Goal: Transaction & Acquisition: Purchase product/service

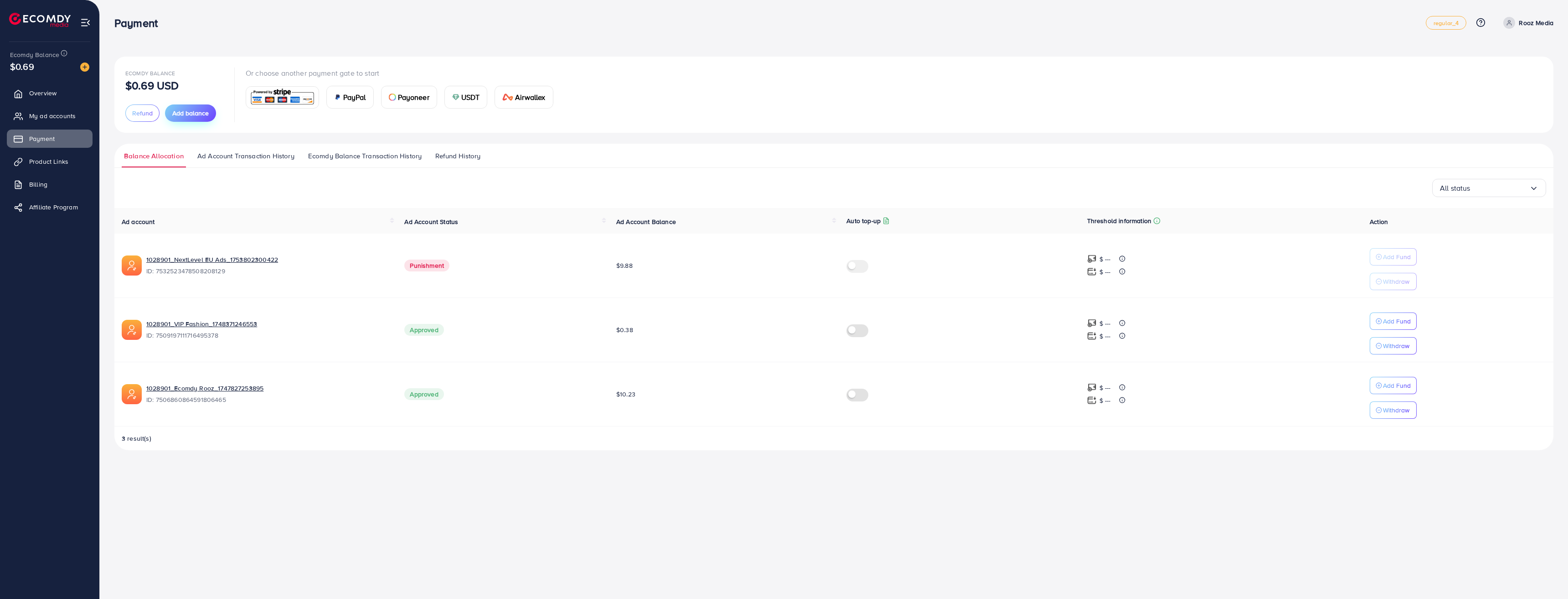
click at [184, 115] on span "Add balance" at bounding box center [190, 114] width 37 height 9
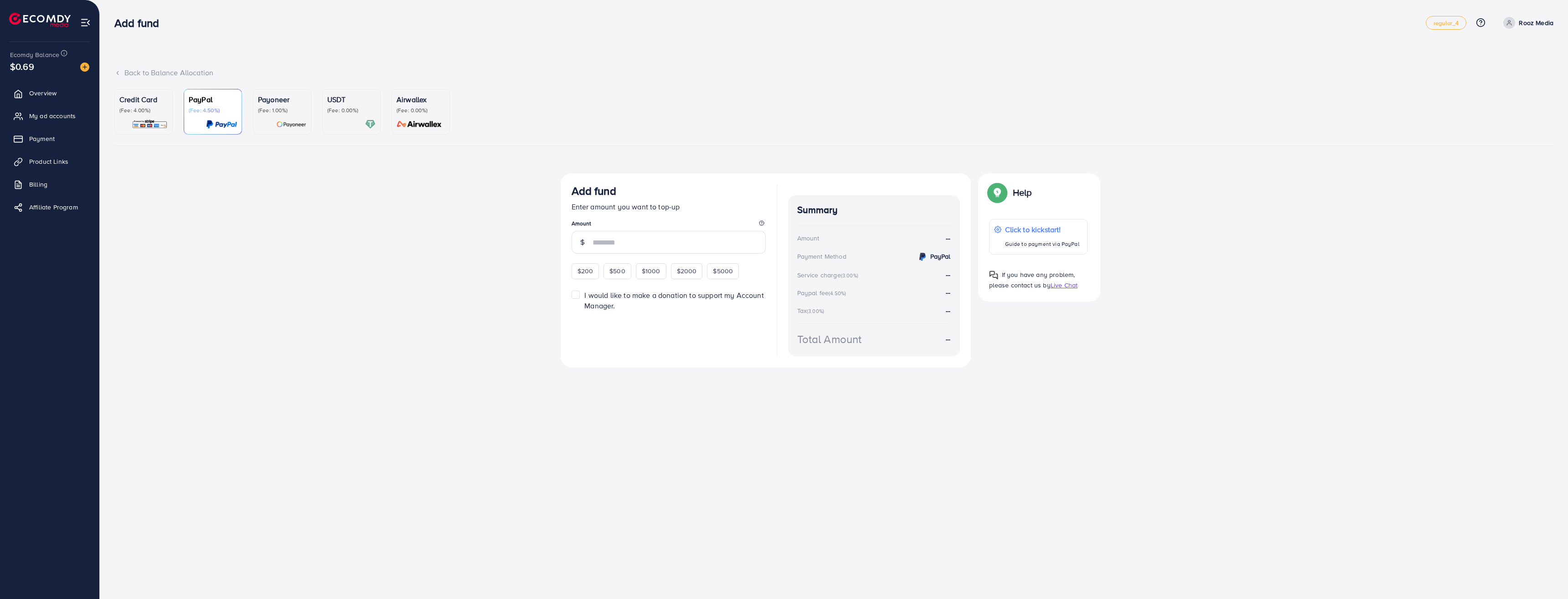
click at [354, 125] on div at bounding box center [351, 124] width 48 height 10
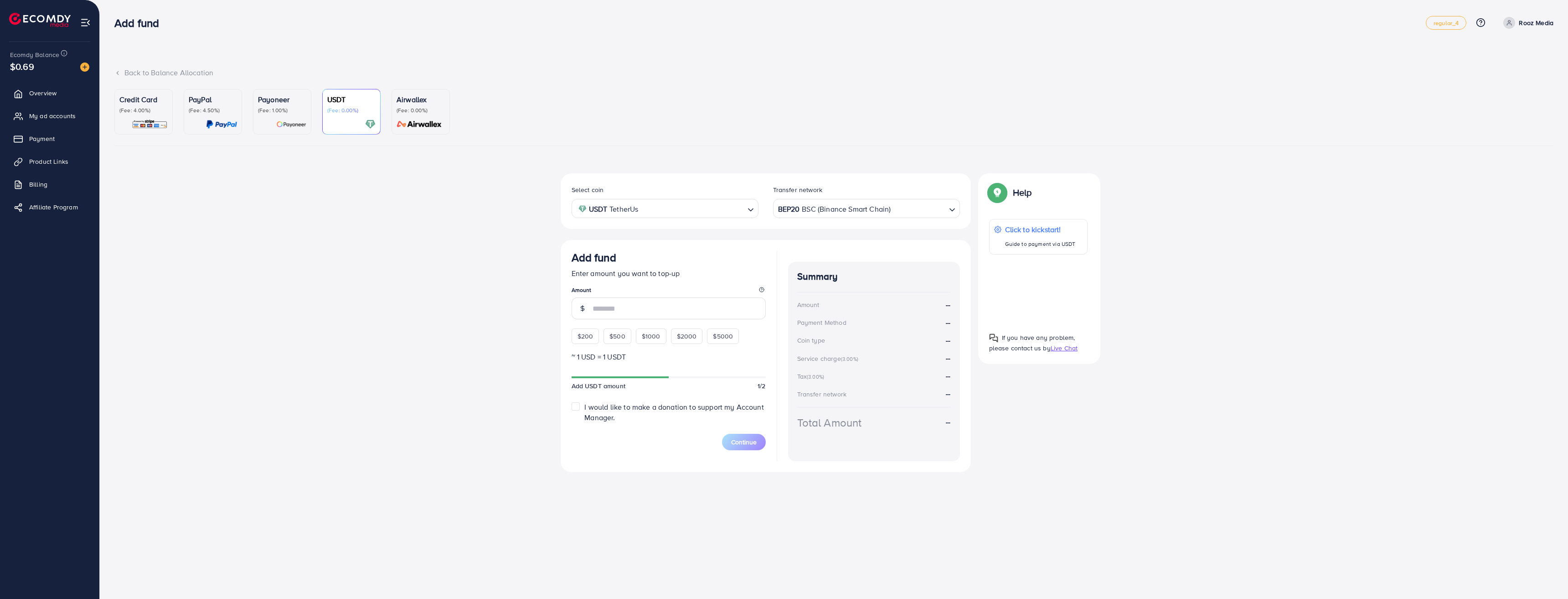
click at [574, 340] on div "$200" at bounding box center [585, 336] width 28 height 16
type input "***"
click at [741, 450] on button "Continue" at bounding box center [744, 455] width 44 height 16
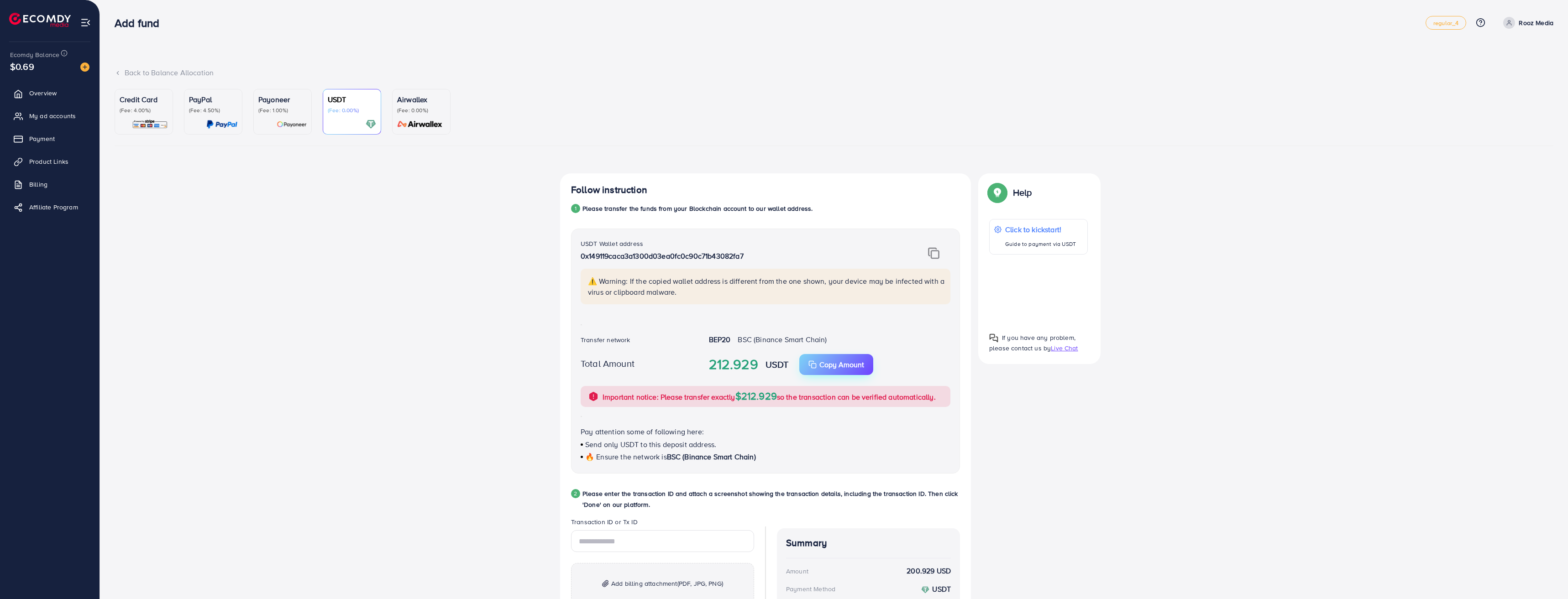
click at [850, 360] on p "Copy Amount" at bounding box center [841, 364] width 44 height 11
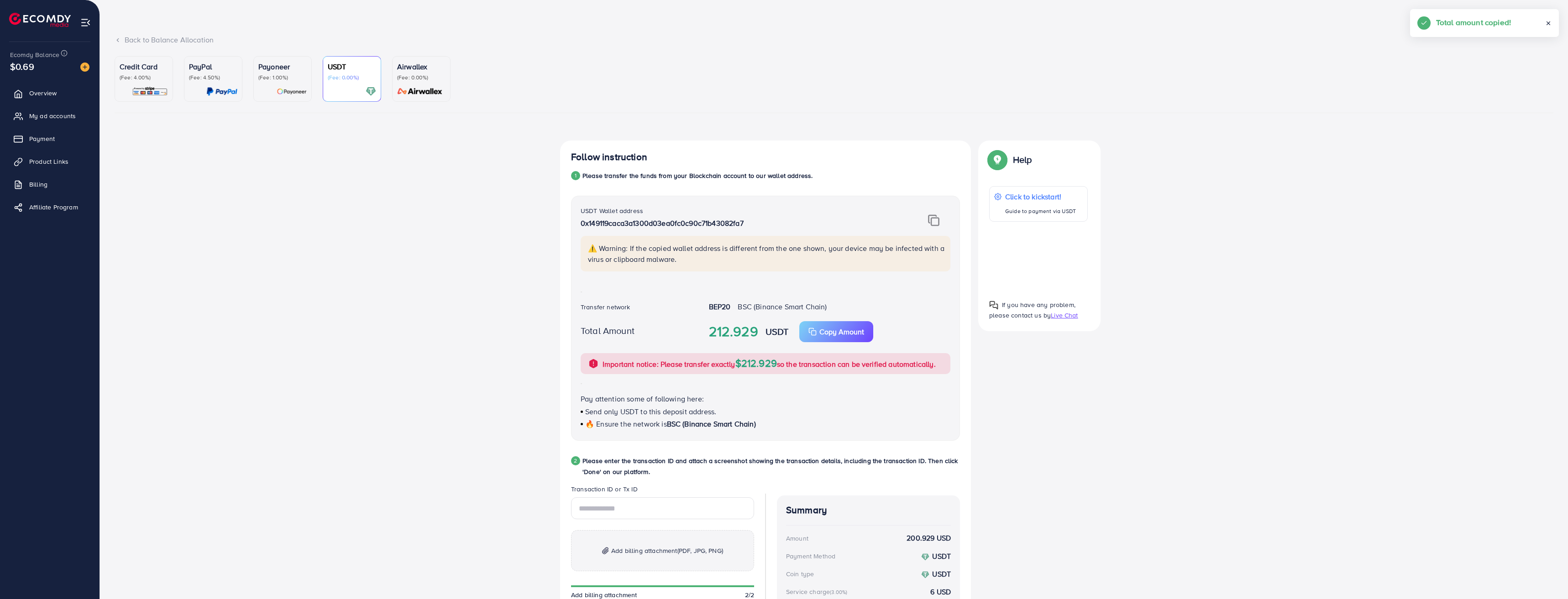
scroll to position [46, 0]
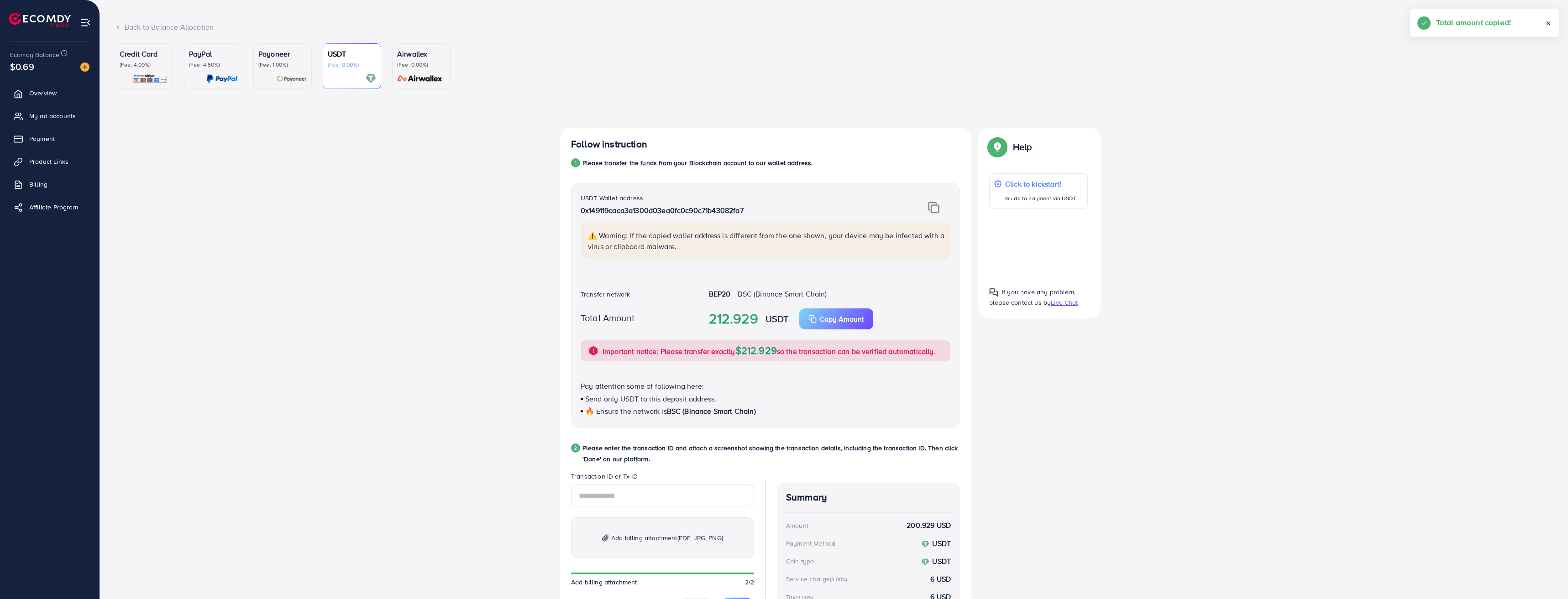
click at [675, 459] on p "Please enter the transaction ID and attach a screenshot showing the transaction…" at bounding box center [771, 454] width 378 height 22
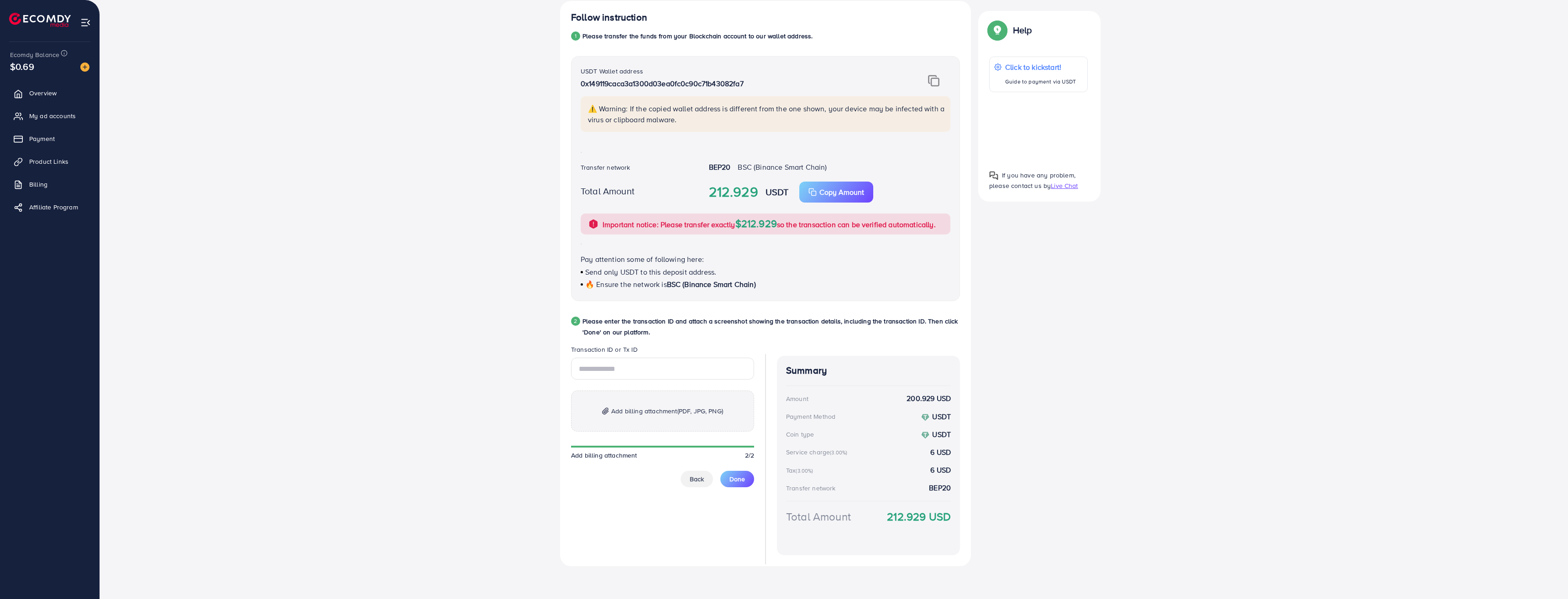
scroll to position [36, 0]
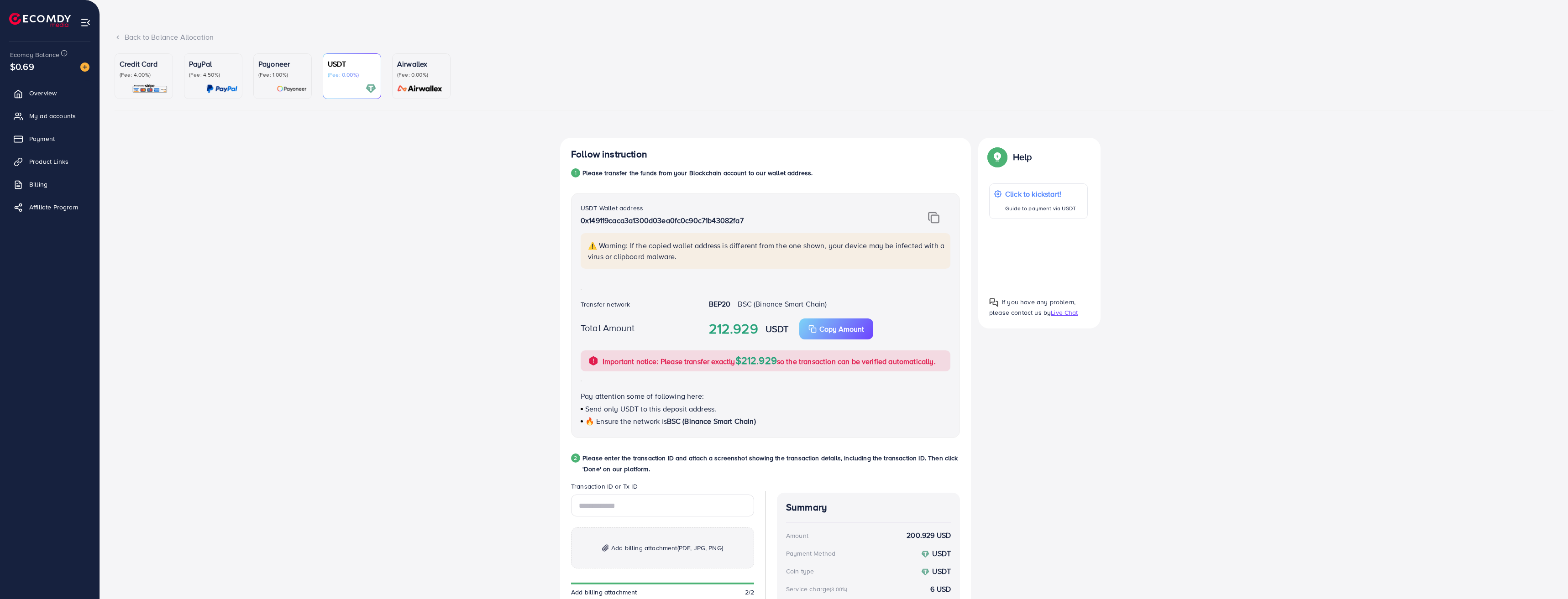
click at [937, 219] on img at bounding box center [933, 217] width 12 height 12
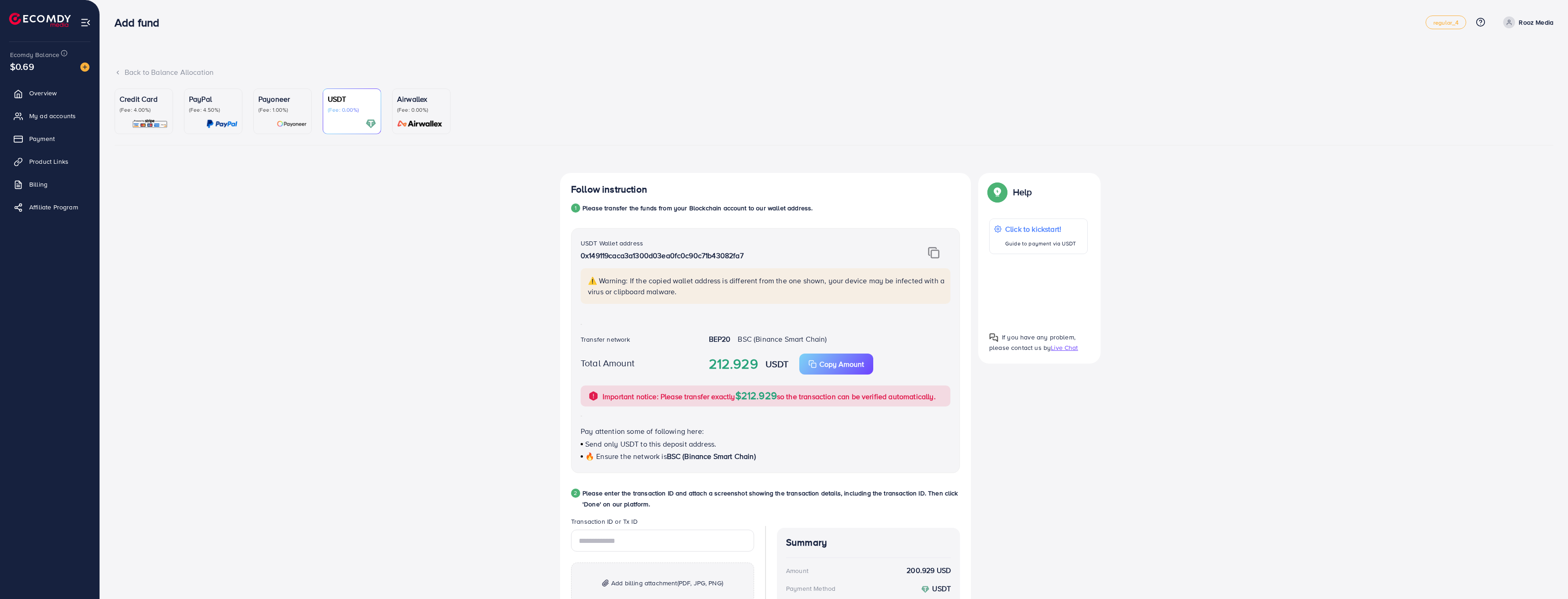
scroll to position [0, 0]
click at [929, 254] on img at bounding box center [933, 253] width 12 height 12
click at [526, 403] on div "Follow instruction 1 Please transfer the funds from your Blockchain account to …" at bounding box center [834, 460] width 1439 height 573
click at [54, 142] on span "Payment" at bounding box center [44, 138] width 26 height 9
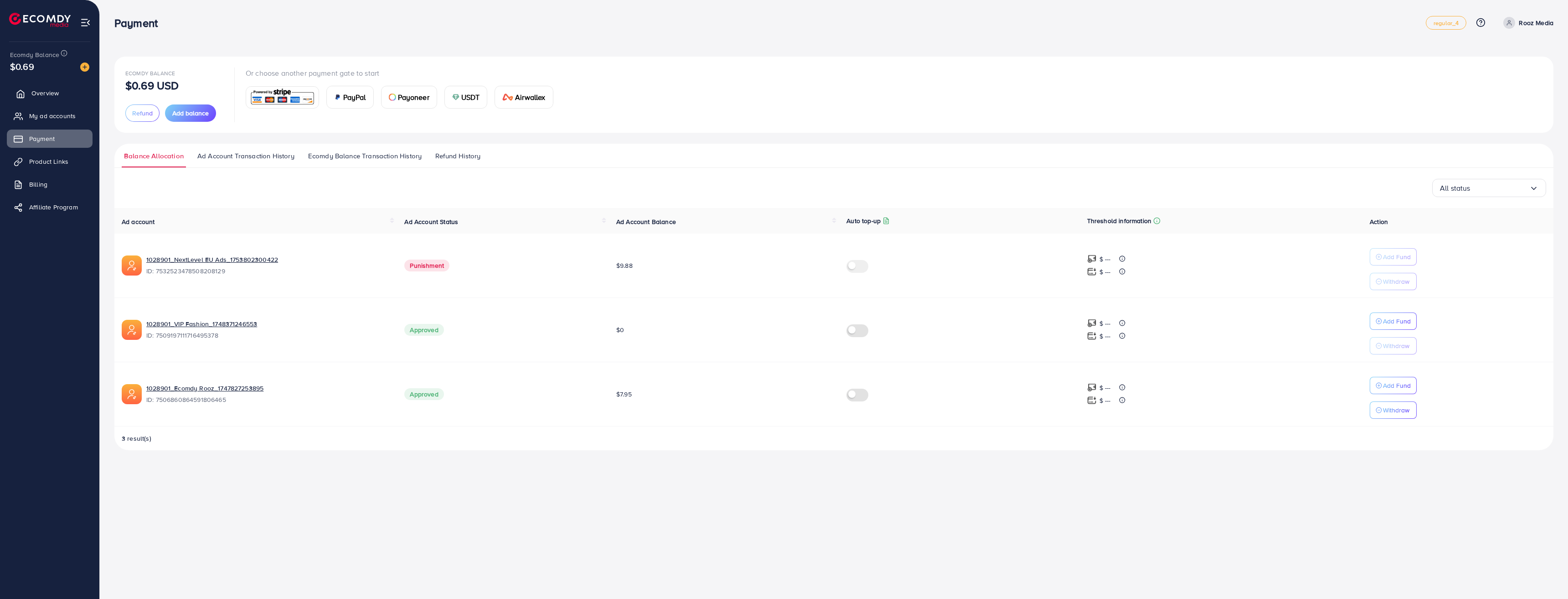
click at [49, 97] on span "Overview" at bounding box center [44, 93] width 27 height 9
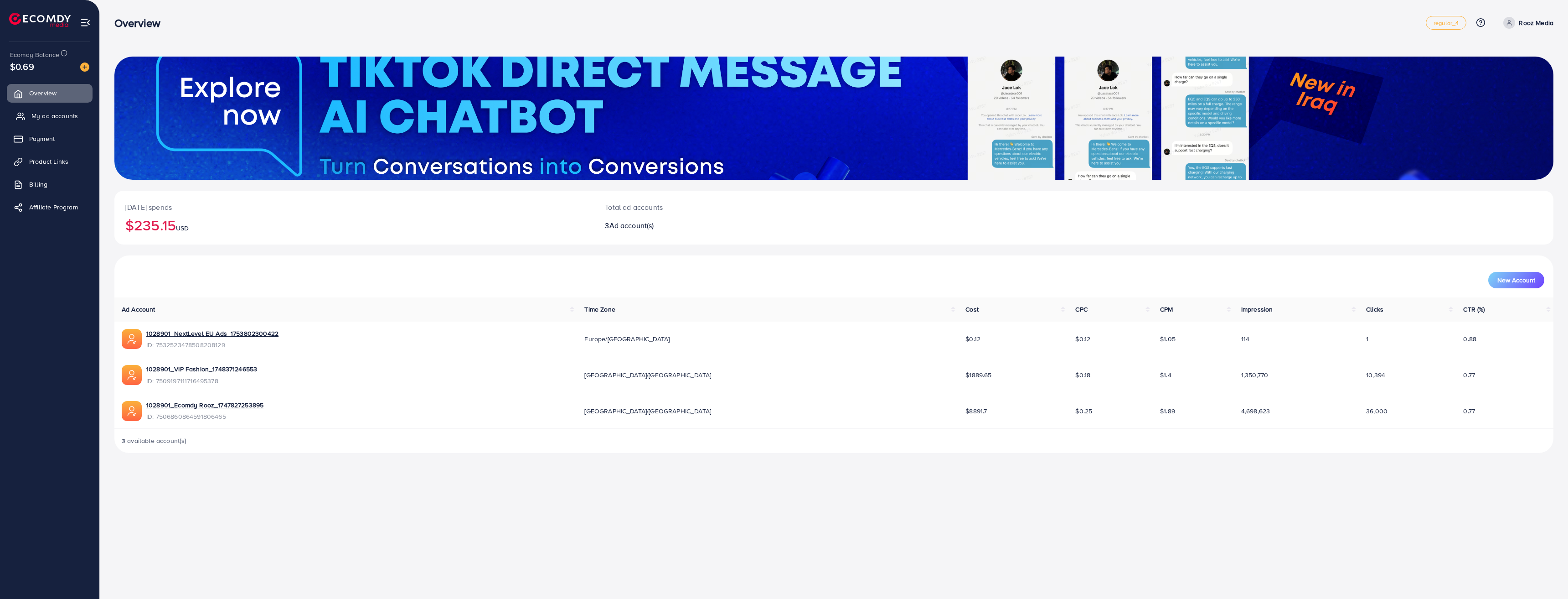
click at [49, 114] on span "My ad accounts" at bounding box center [54, 116] width 47 height 9
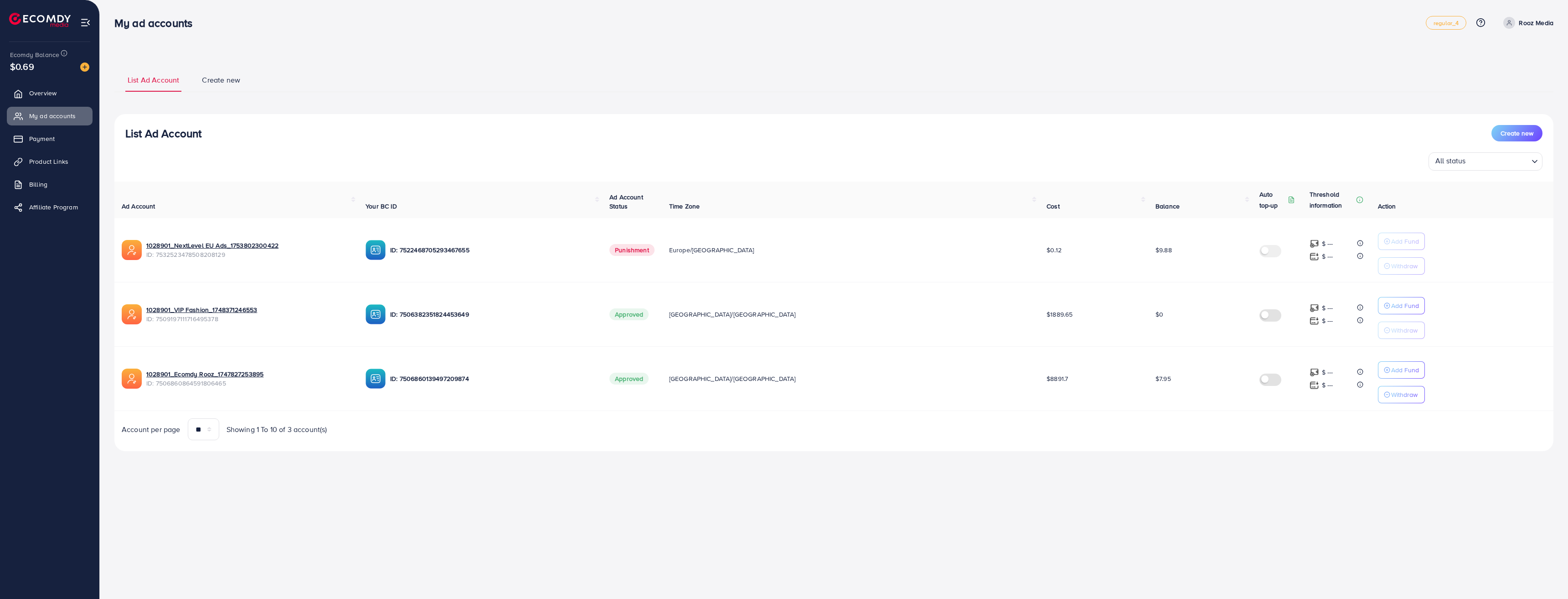
click at [53, 142] on span "Payment" at bounding box center [42, 138] width 26 height 9
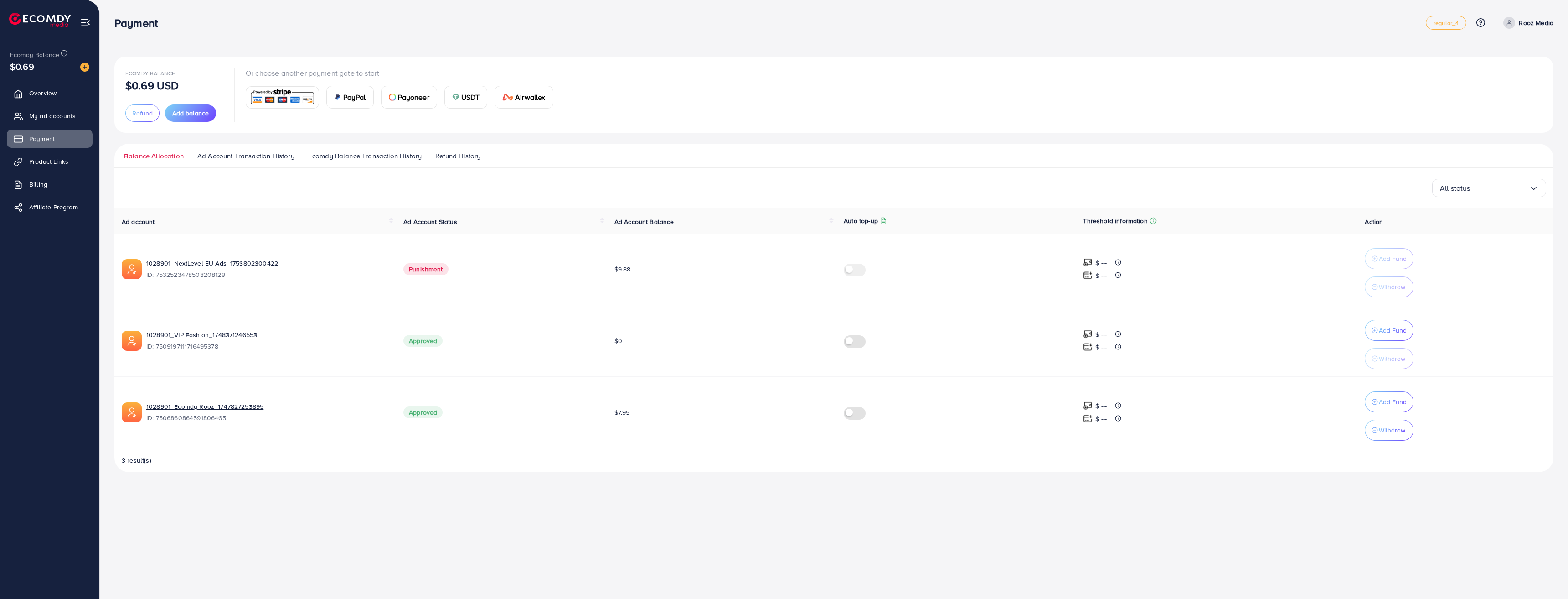
click at [466, 97] on span "USDT" at bounding box center [470, 97] width 19 height 11
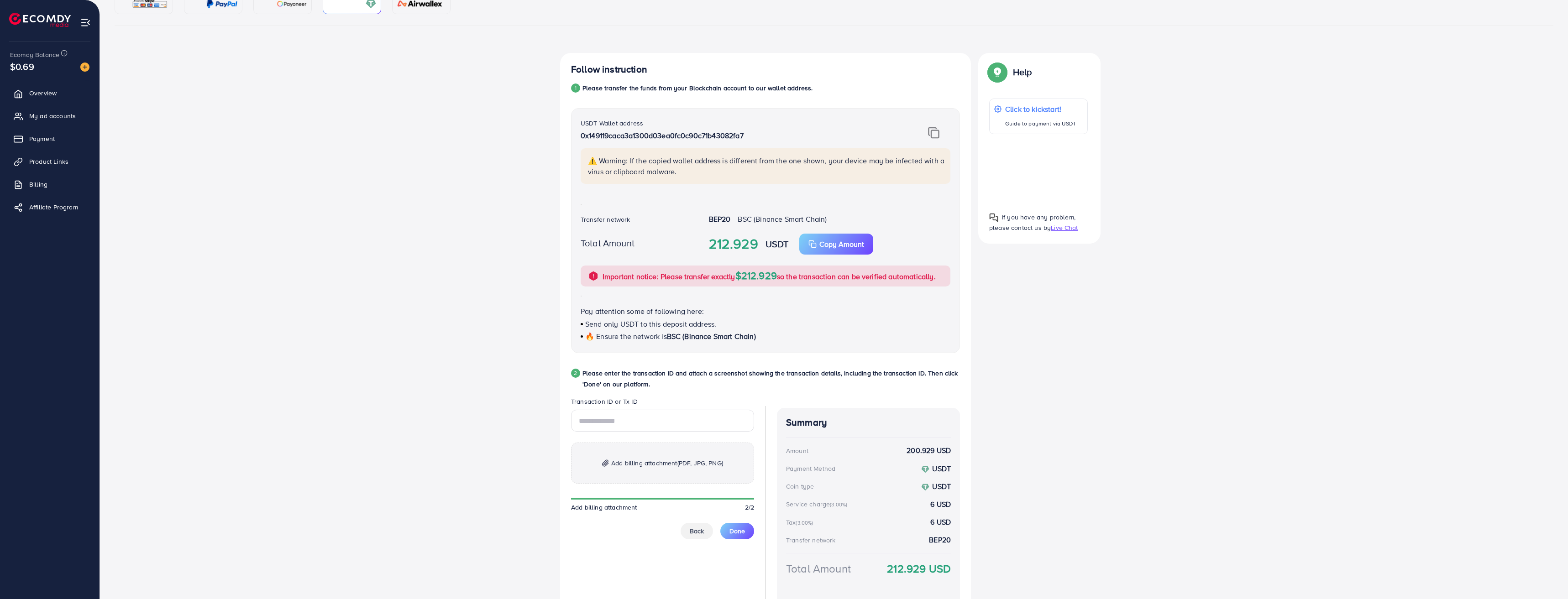
scroll to position [173, 0]
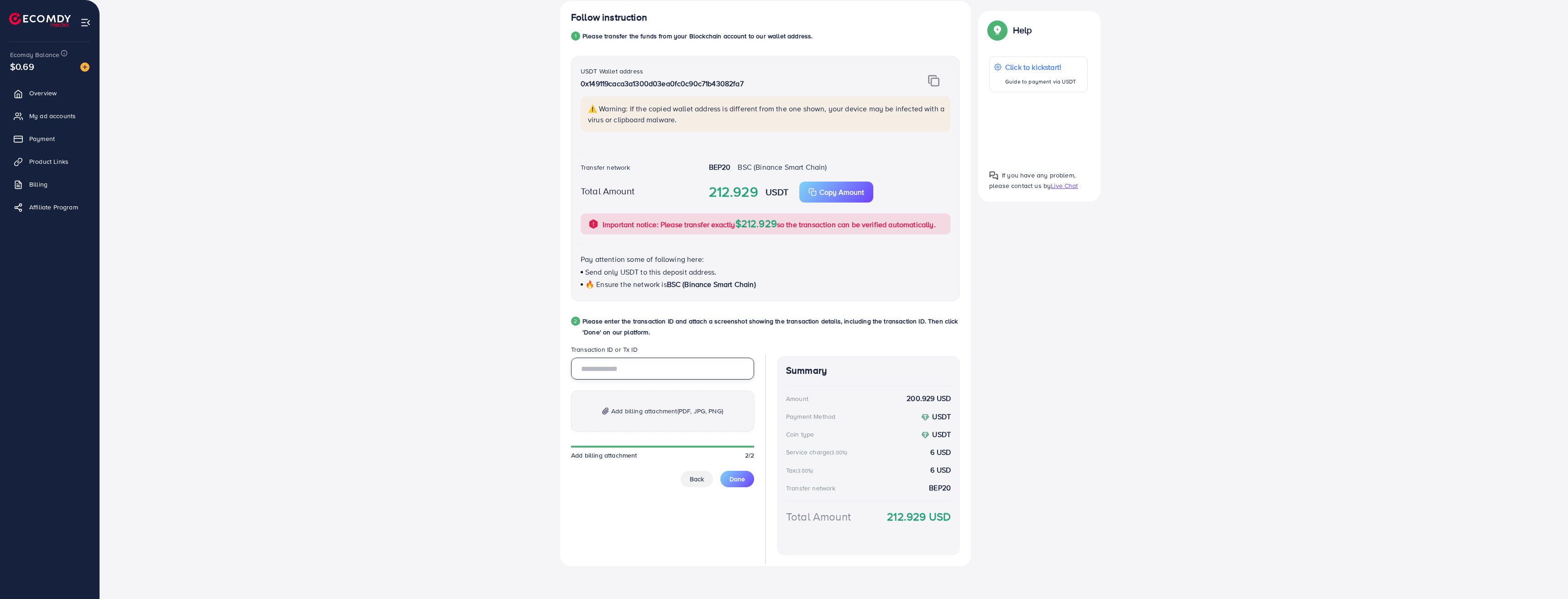
click at [681, 370] on input "text" at bounding box center [663, 369] width 183 height 22
click at [642, 366] on input "text" at bounding box center [663, 369] width 183 height 22
paste input "**********"
type input "**********"
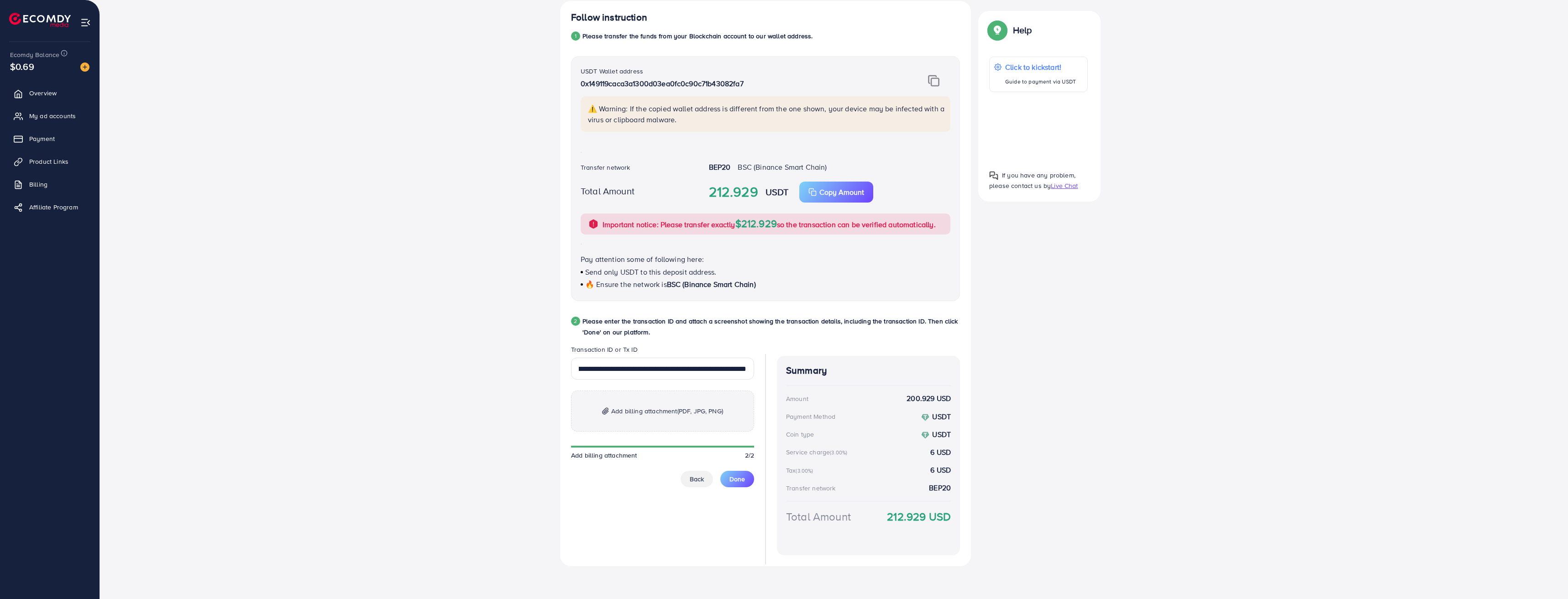
click at [637, 419] on p "Add billing attachment (PDF, JPG, PNG)" at bounding box center [663, 411] width 183 height 41
click at [744, 475] on span "Done" at bounding box center [737, 479] width 16 height 9
click at [652, 415] on span "Add billing attachment (PDF, JPG, PNG)" at bounding box center [667, 411] width 112 height 11
click at [673, 408] on span "Add billing attachment (PDF, JPG, PNG)" at bounding box center [667, 411] width 112 height 11
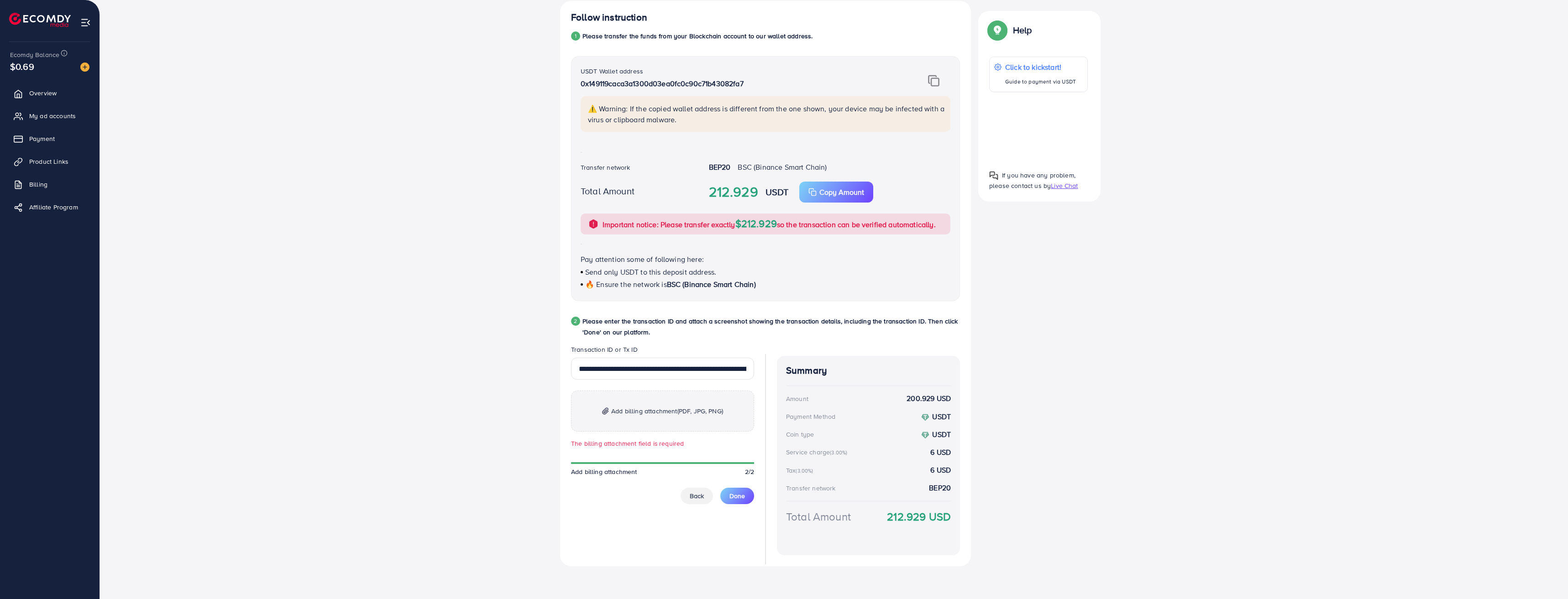
click at [636, 421] on p "Add billing attachment (PDF, JPG, PNG)" at bounding box center [663, 411] width 183 height 41
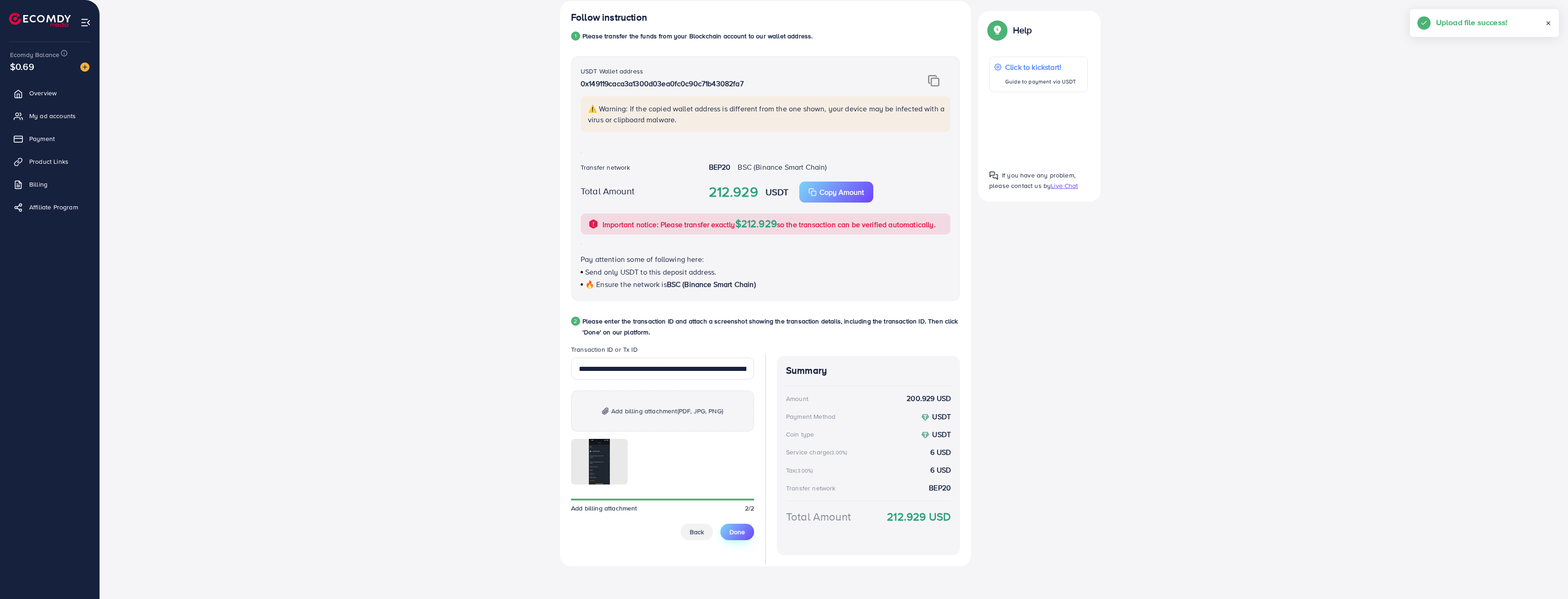
click at [744, 533] on span "Done" at bounding box center [737, 532] width 16 height 9
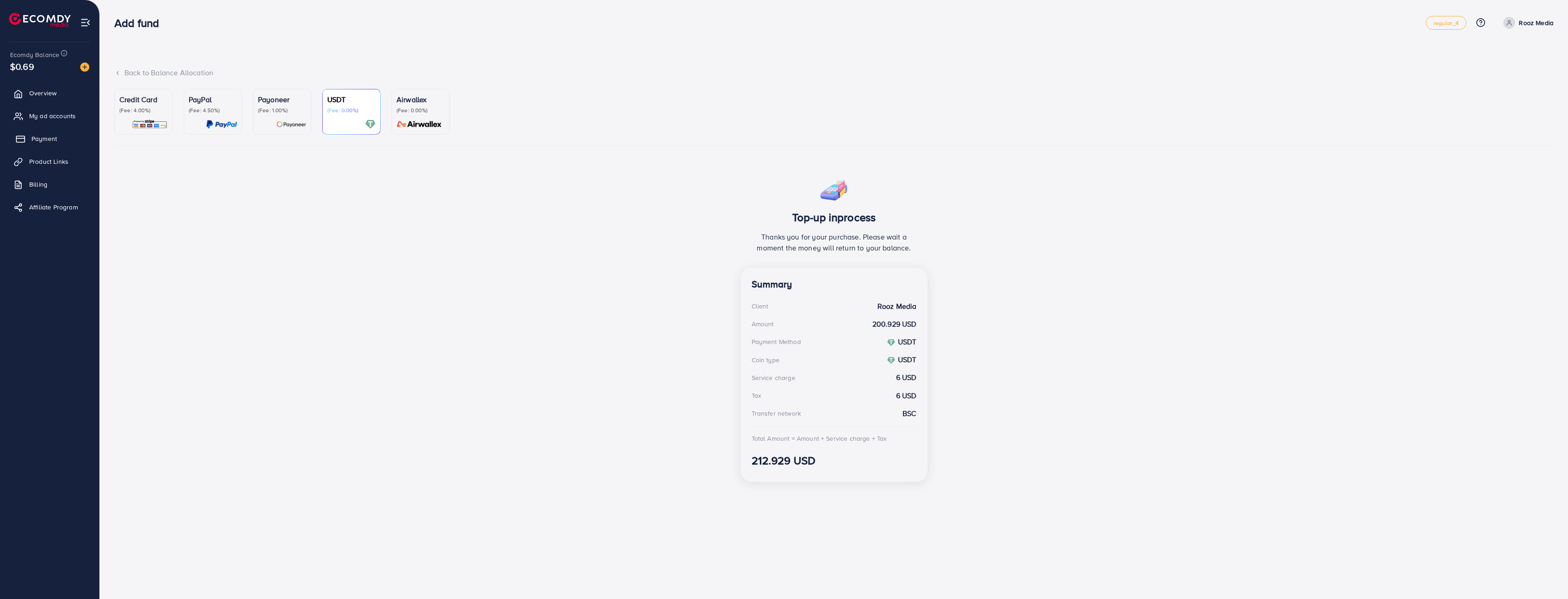
click at [47, 139] on span "Payment" at bounding box center [44, 138] width 26 height 9
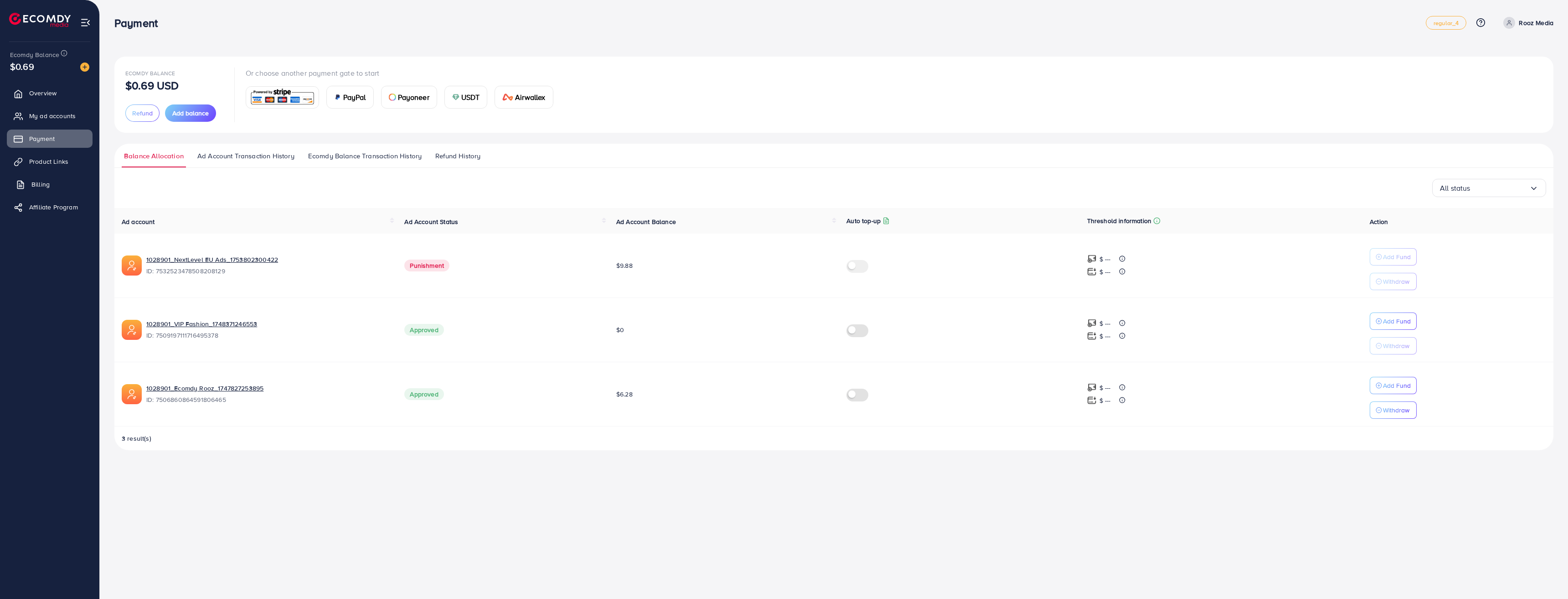
click at [43, 180] on span "Billing" at bounding box center [40, 184] width 18 height 9
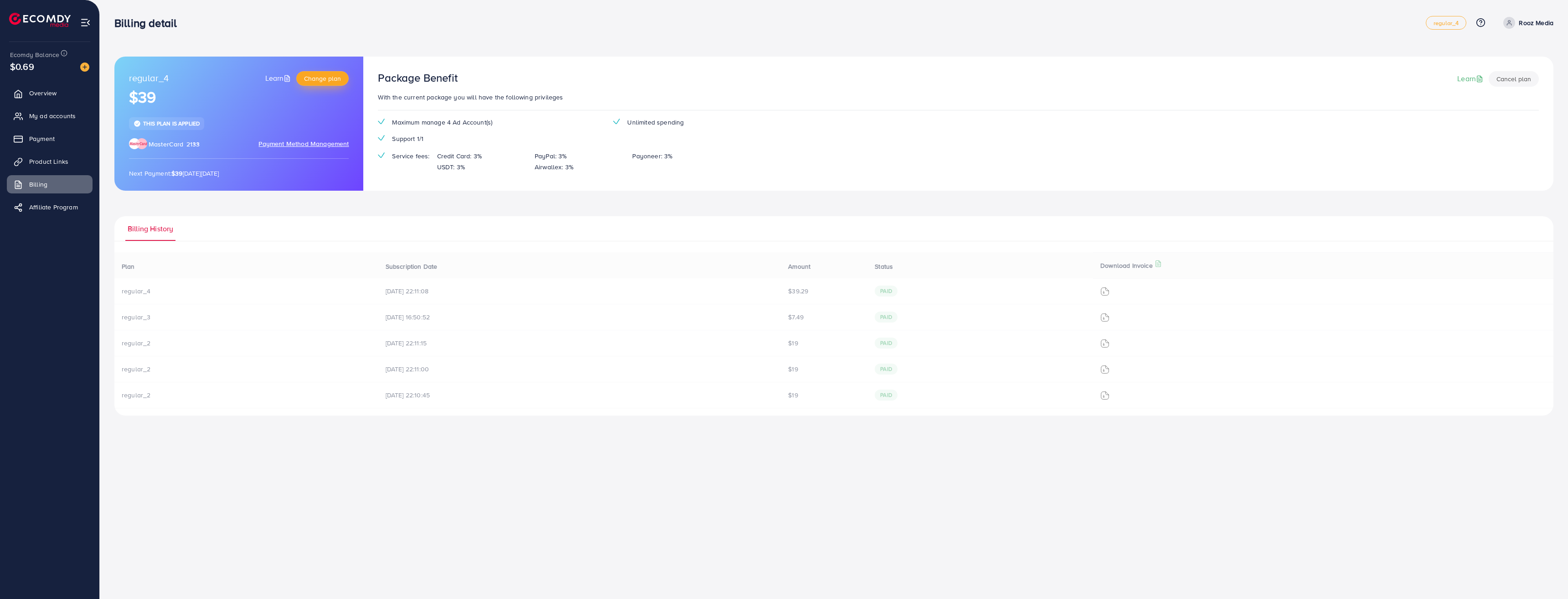
click at [306, 79] on span "Change plan" at bounding box center [322, 79] width 37 height 9
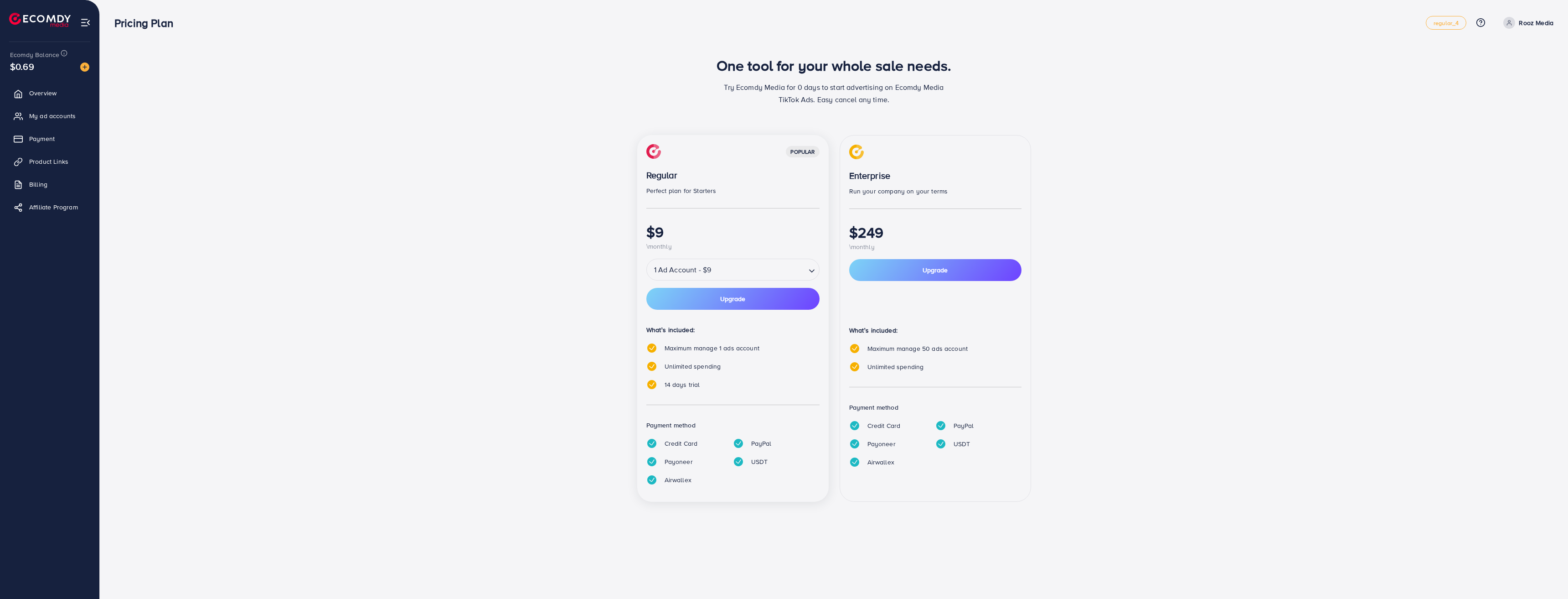
click at [743, 274] on input "Search for option" at bounding box center [759, 270] width 91 height 16
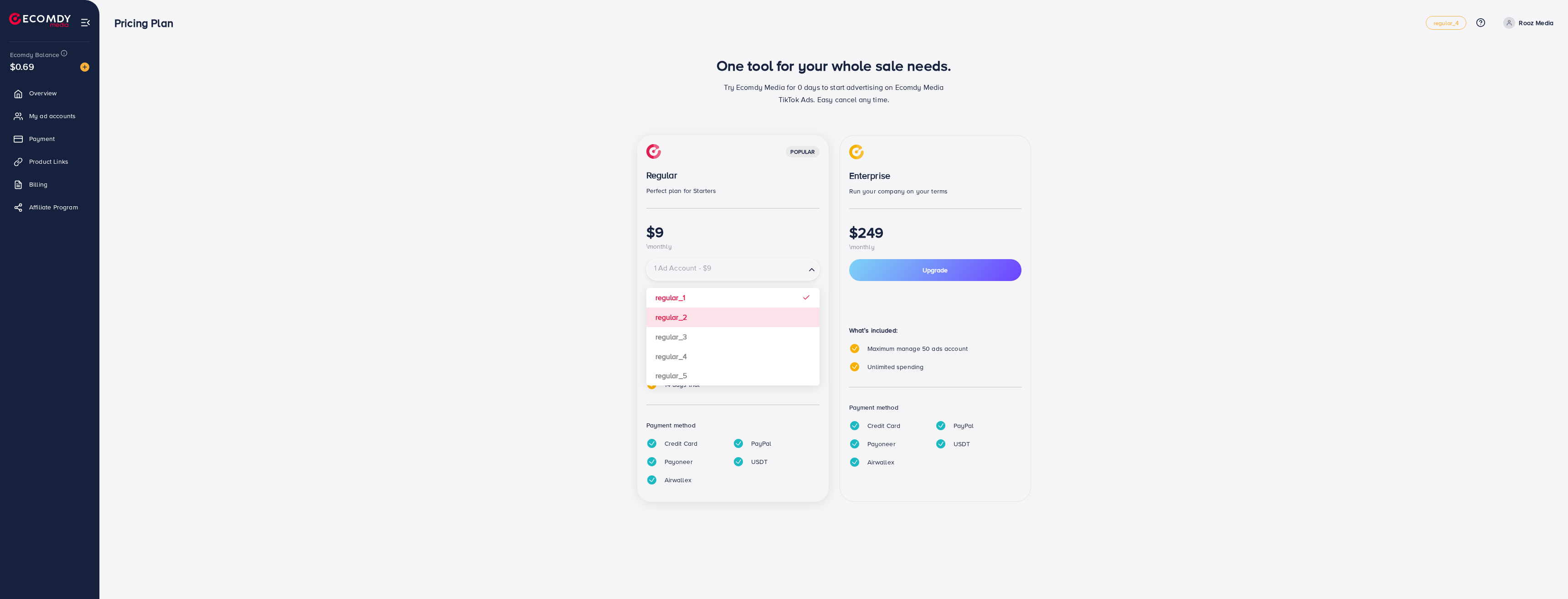
click at [695, 315] on div "popular Regular Perfect plan for Starters $9 \monthly 1 Ad Account - $9 Loading…" at bounding box center [733, 318] width 191 height 366
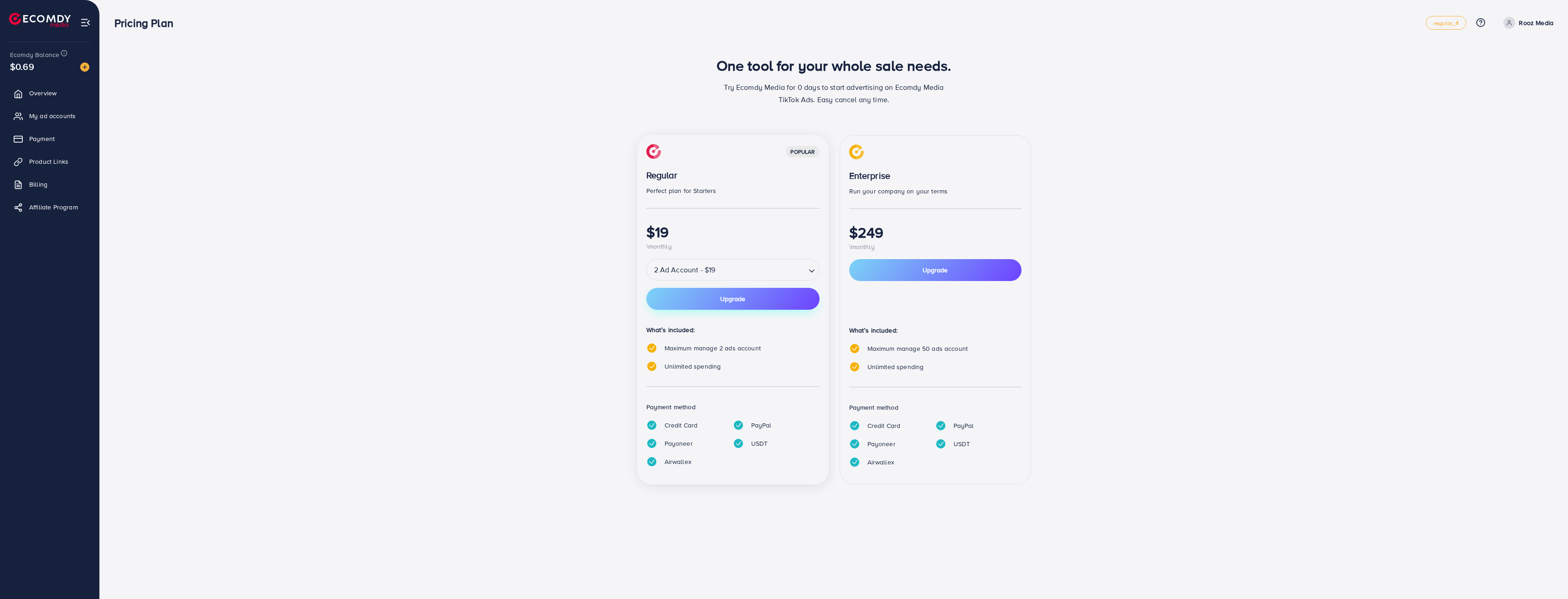
click at [743, 300] on span "Upgrade" at bounding box center [732, 299] width 25 height 6
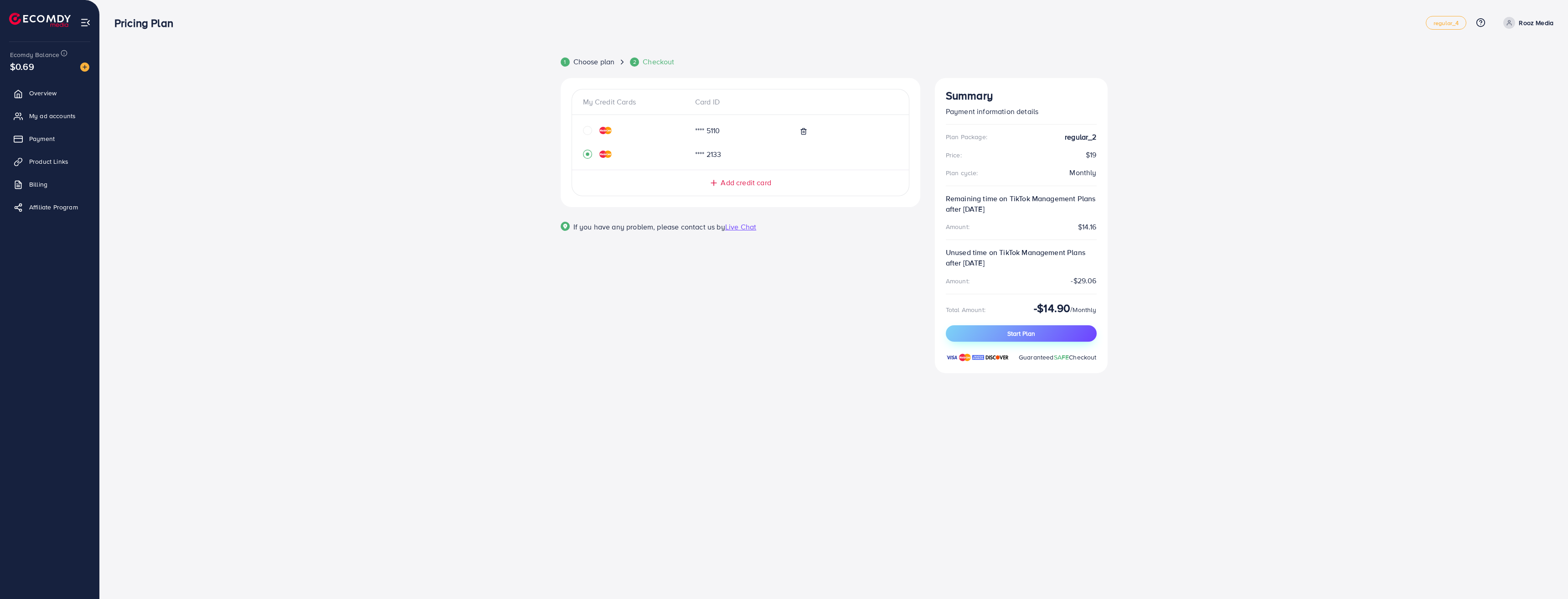
click at [976, 331] on button "Start Plan" at bounding box center [1021, 333] width 151 height 16
click at [590, 62] on span "Choose plan" at bounding box center [594, 61] width 41 height 10
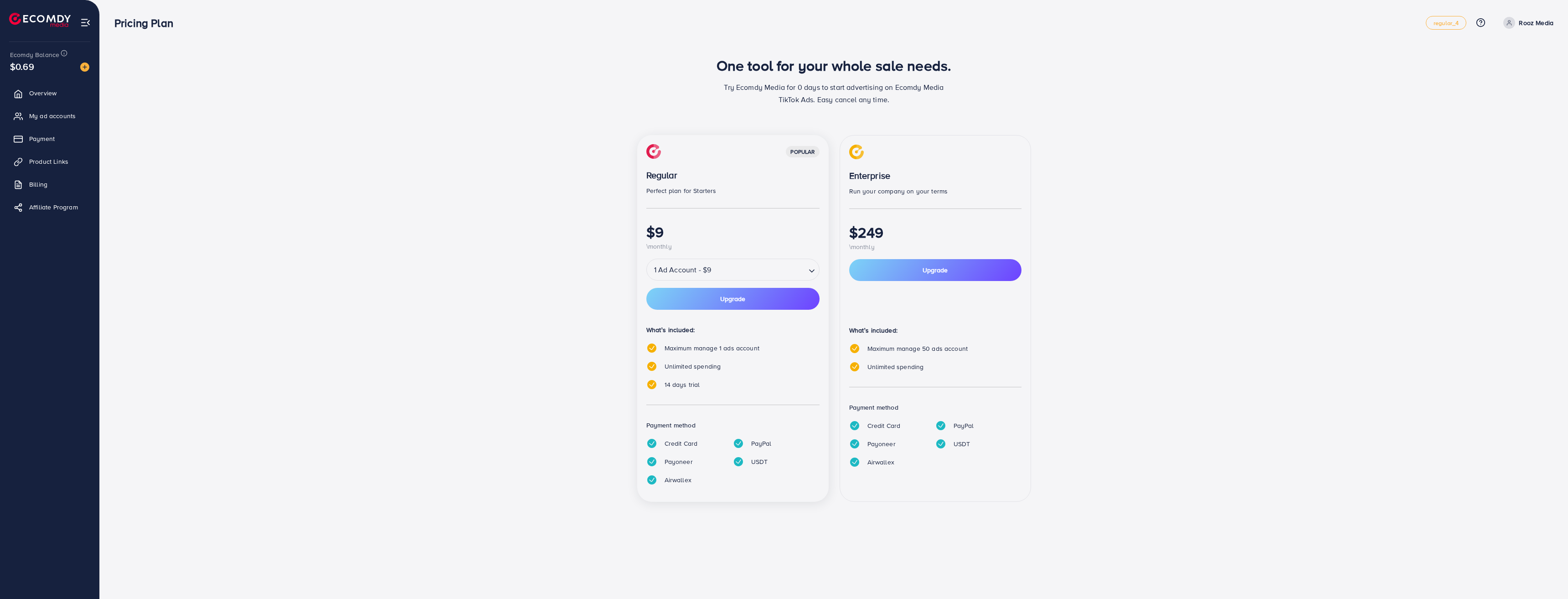
click at [719, 275] on input "Search for option" at bounding box center [759, 270] width 91 height 16
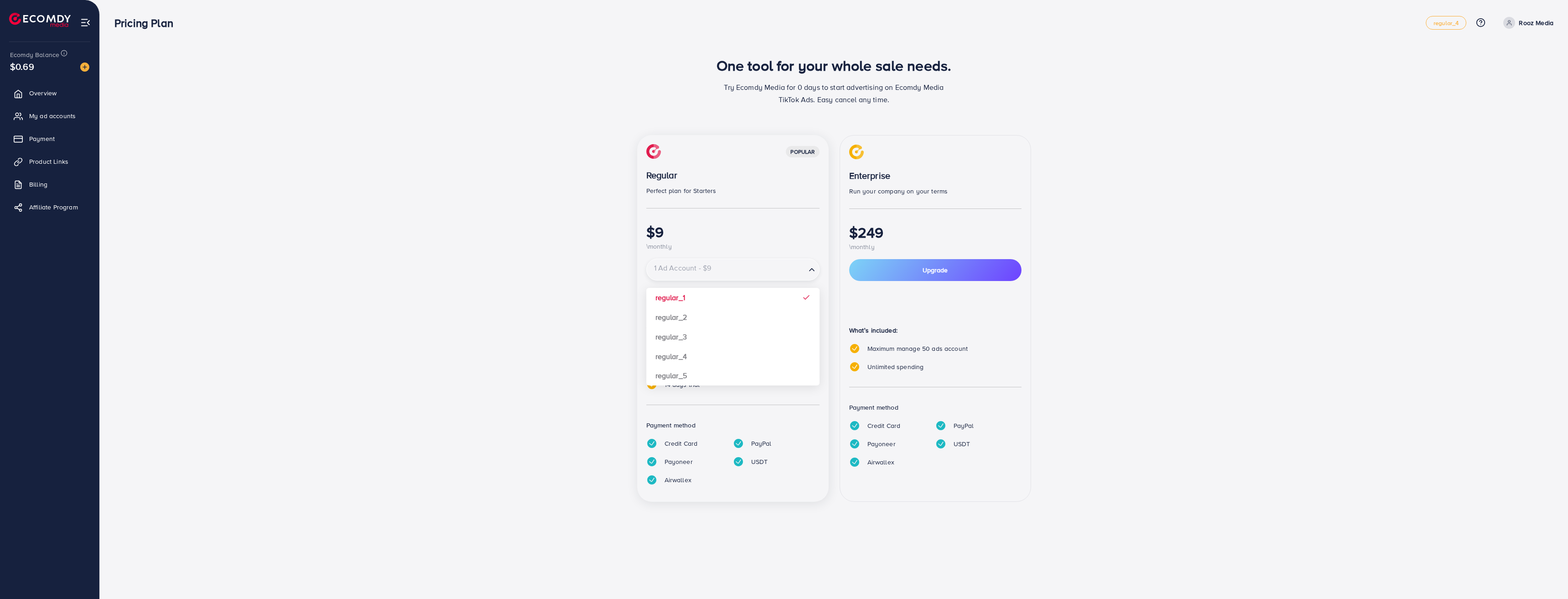
click at [706, 268] on input "Search for option" at bounding box center [726, 270] width 157 height 16
click at [685, 329] on div "popular Regular Perfect plan for Starters $9 \monthly 1 Ad Account - $9 Loading…" at bounding box center [733, 318] width 191 height 366
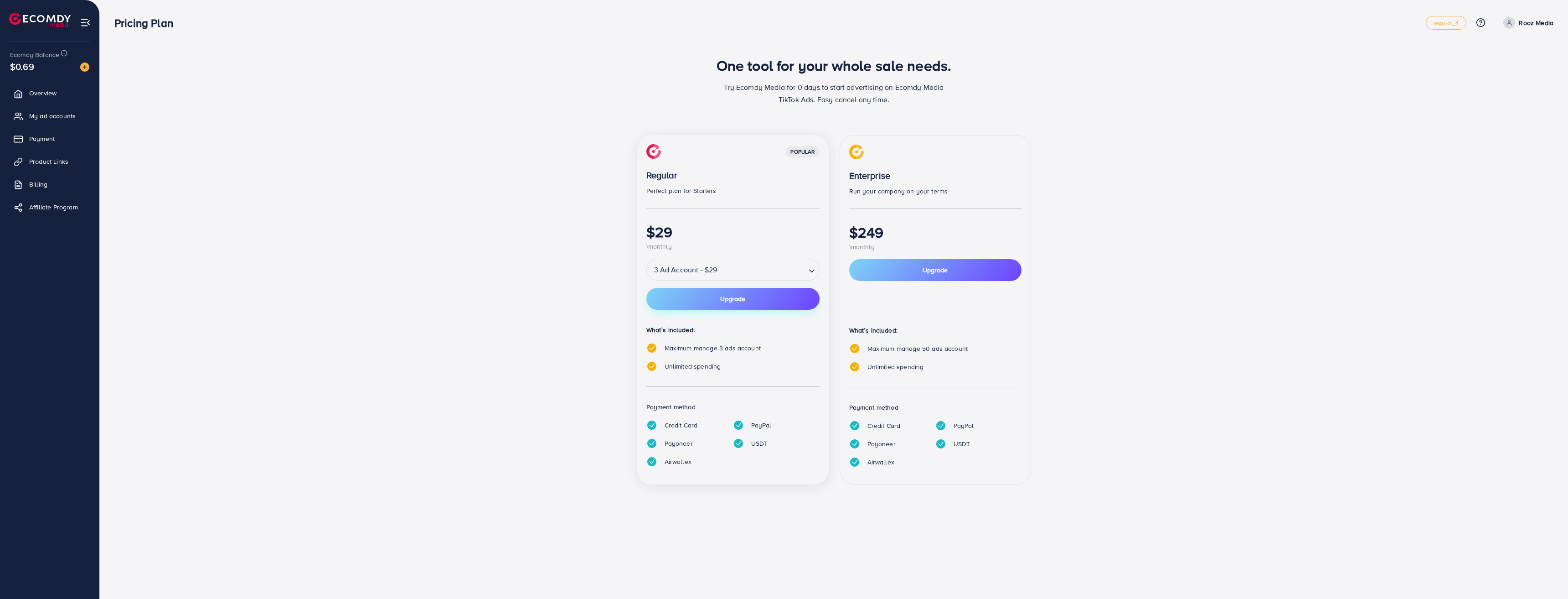
click at [716, 293] on button "Upgrade" at bounding box center [732, 299] width 173 height 22
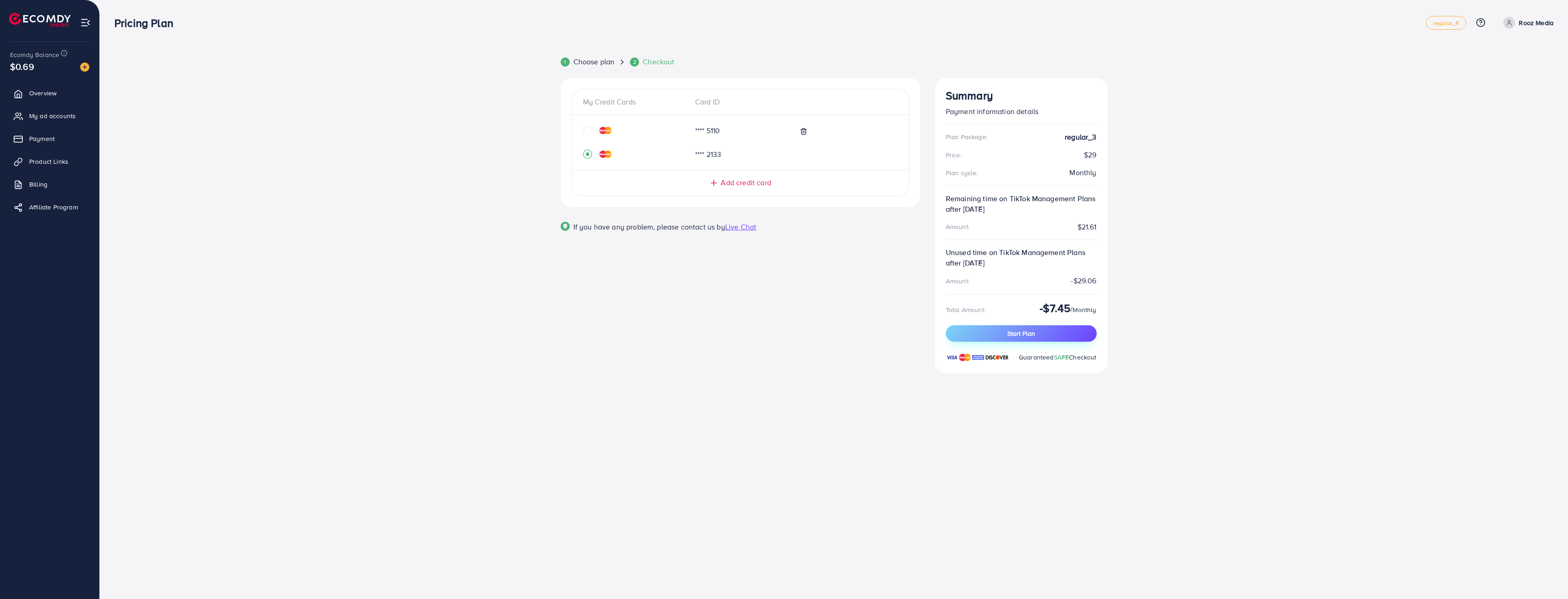
click at [987, 331] on button "Start Plan" at bounding box center [1021, 333] width 151 height 16
click at [62, 143] on link "Payment" at bounding box center [50, 138] width 86 height 18
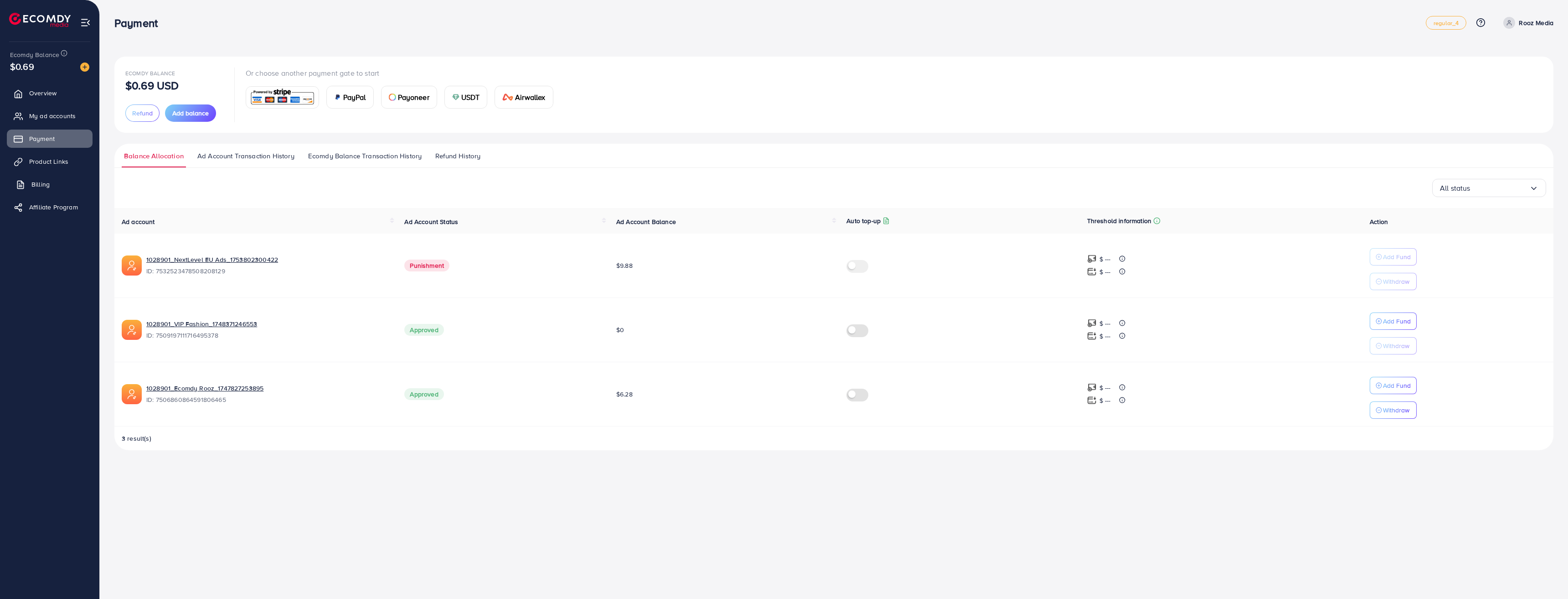
click at [44, 186] on span "Billing" at bounding box center [40, 184] width 18 height 9
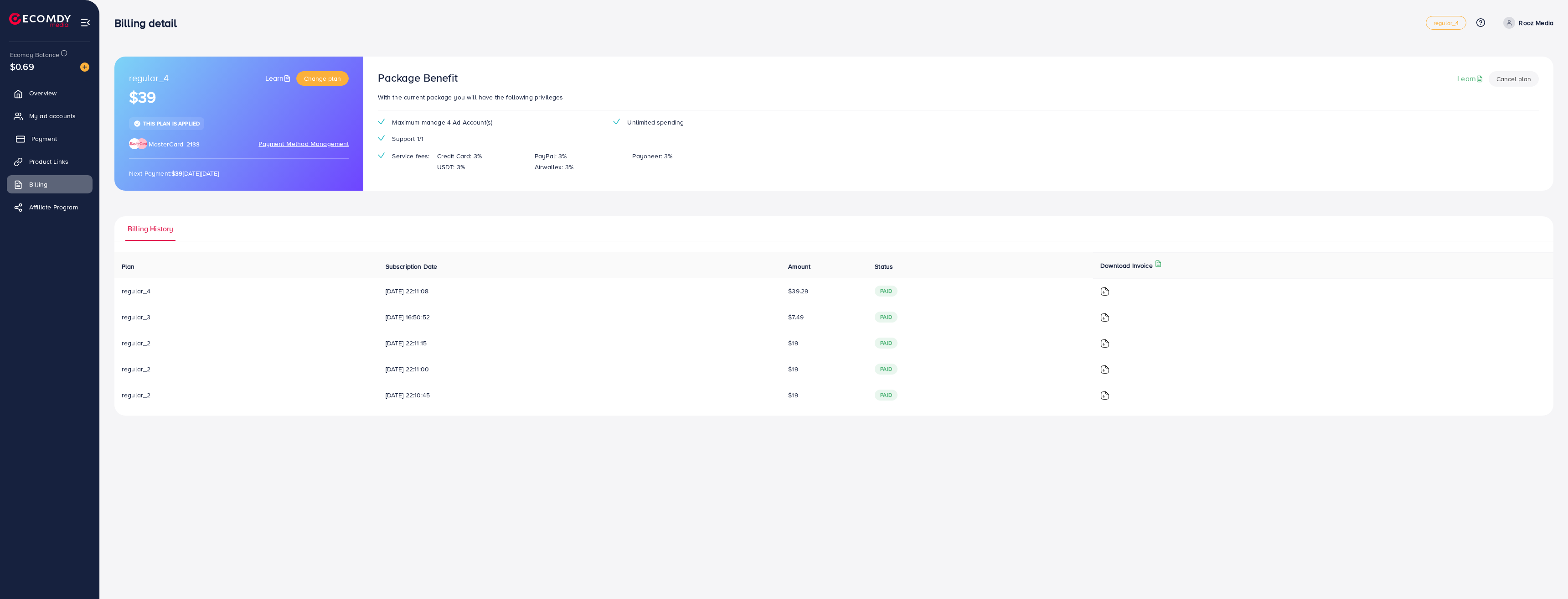
click at [51, 134] on span "Payment" at bounding box center [44, 138] width 26 height 9
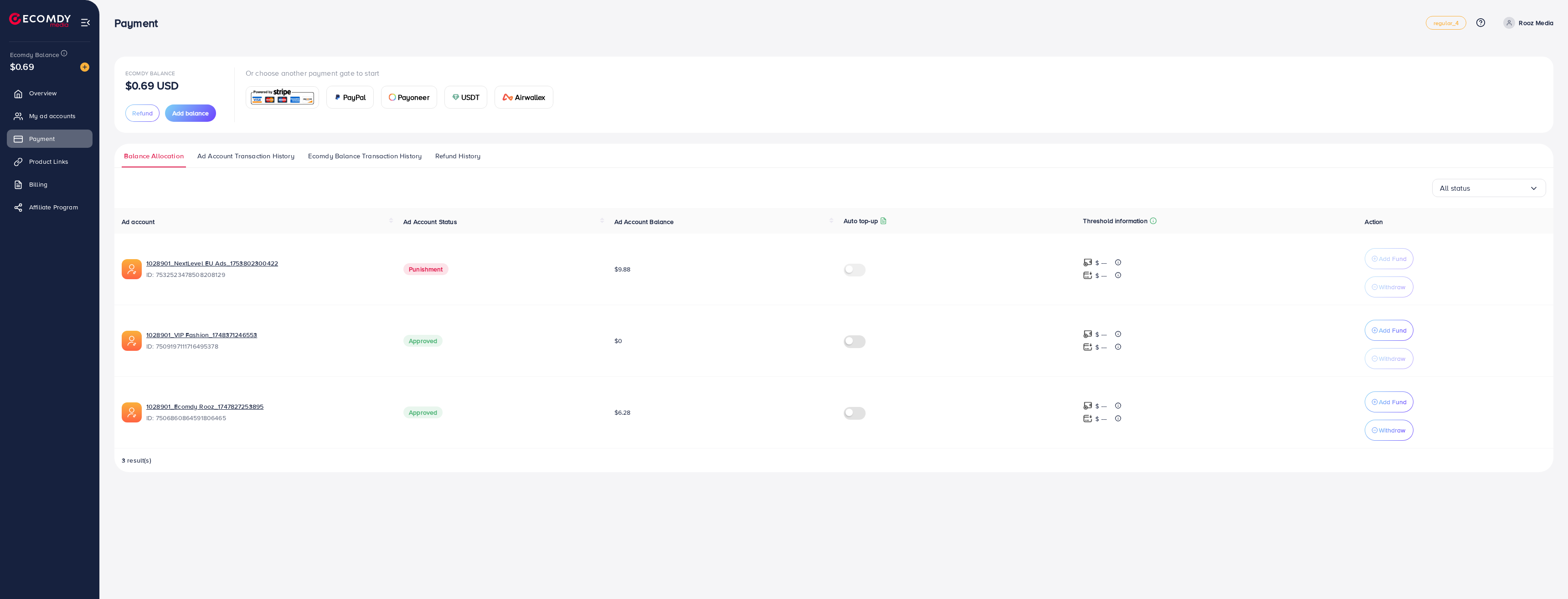
click at [229, 163] on link "Ad Account Transaction History" at bounding box center [246, 159] width 102 height 16
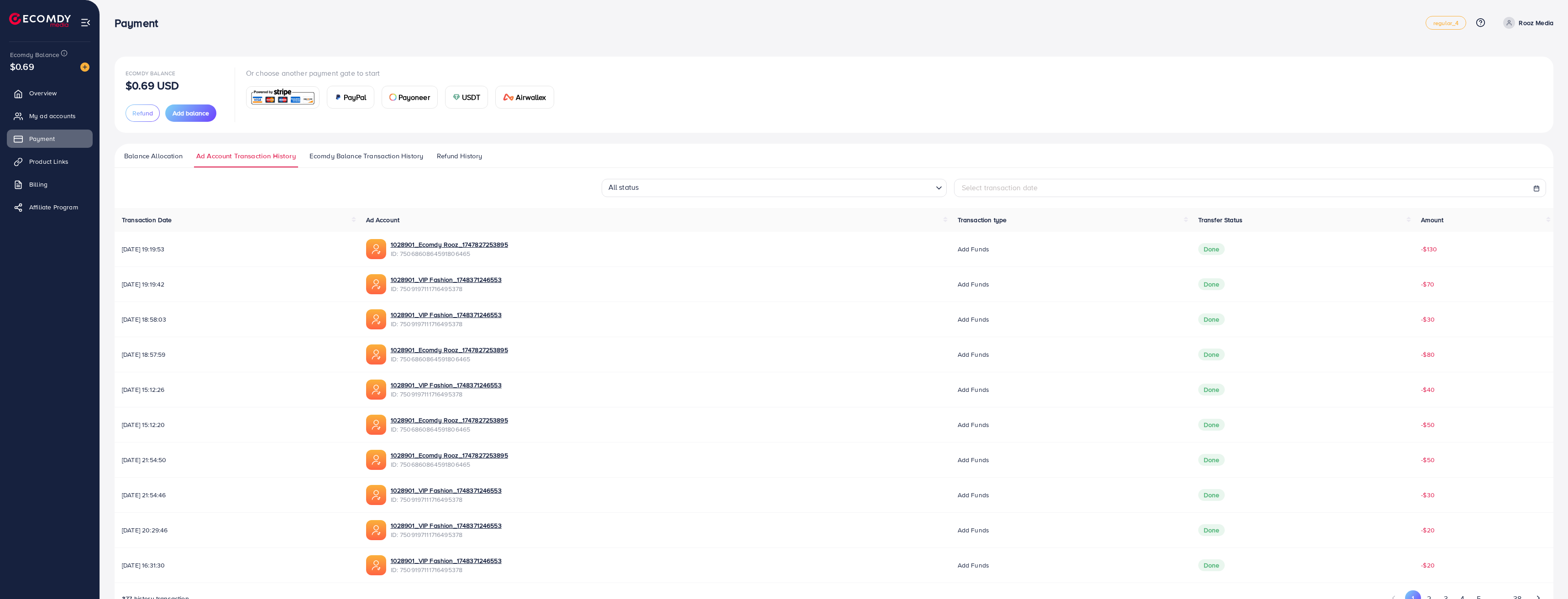
click at [374, 161] on link "Ecomdy Balance Transaction History" at bounding box center [367, 159] width 118 height 16
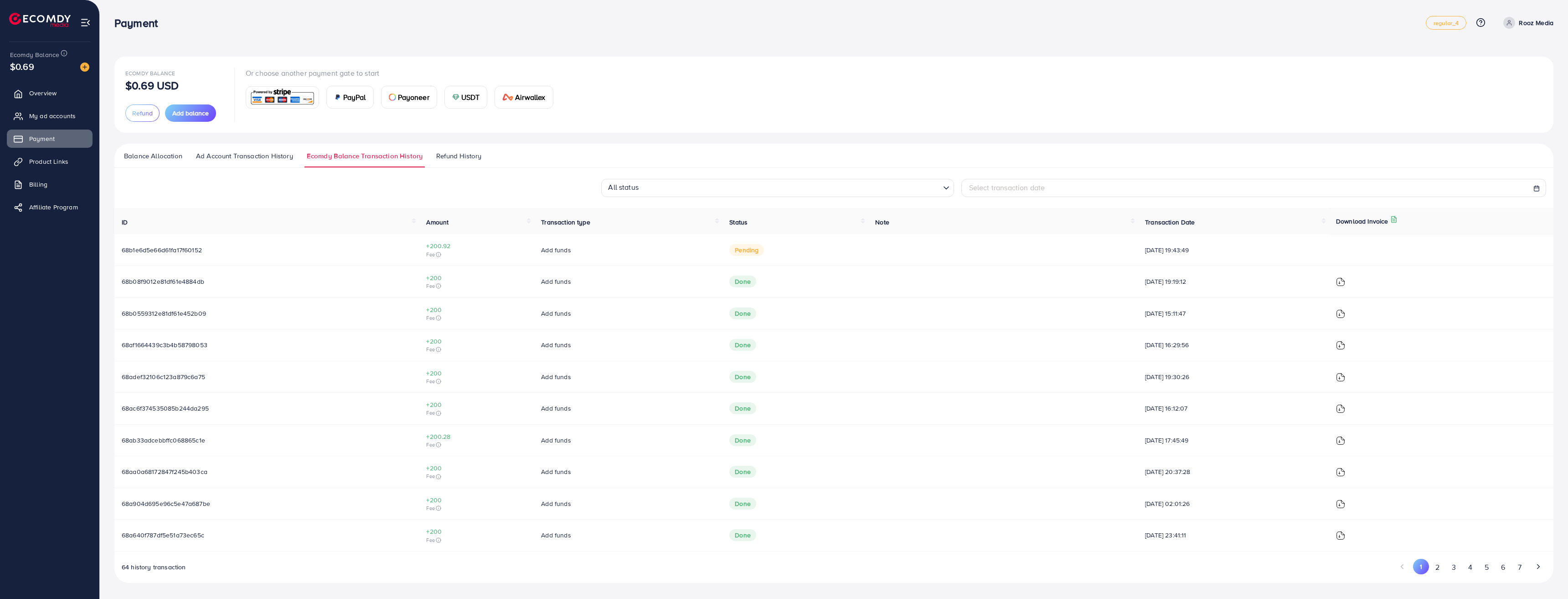
click at [735, 248] on span "pending" at bounding box center [746, 250] width 35 height 12
click at [566, 255] on td "Add funds" at bounding box center [628, 250] width 188 height 31
click at [742, 254] on span "pending" at bounding box center [746, 250] width 35 height 12
click at [735, 251] on span "pending" at bounding box center [746, 250] width 35 height 12
click at [183, 107] on button "Add balance" at bounding box center [190, 113] width 51 height 17
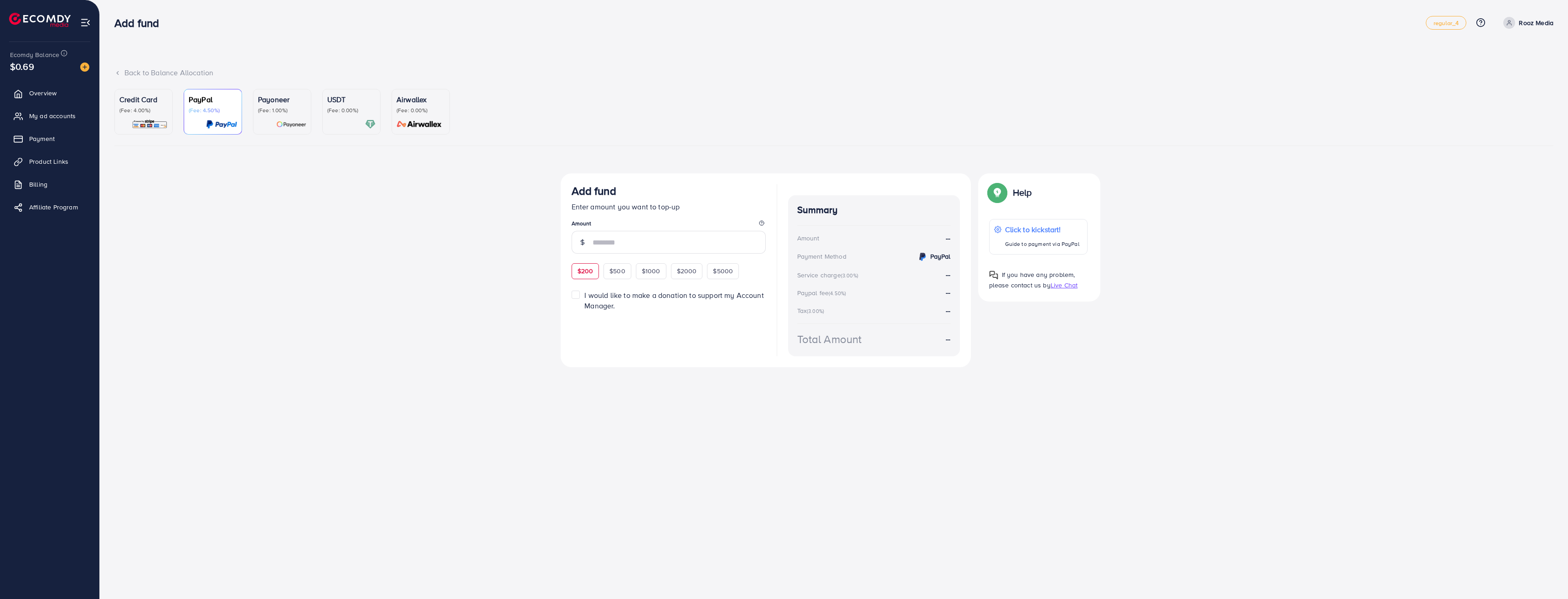
click at [584, 273] on span "$200" at bounding box center [585, 271] width 16 height 9
type input "***"
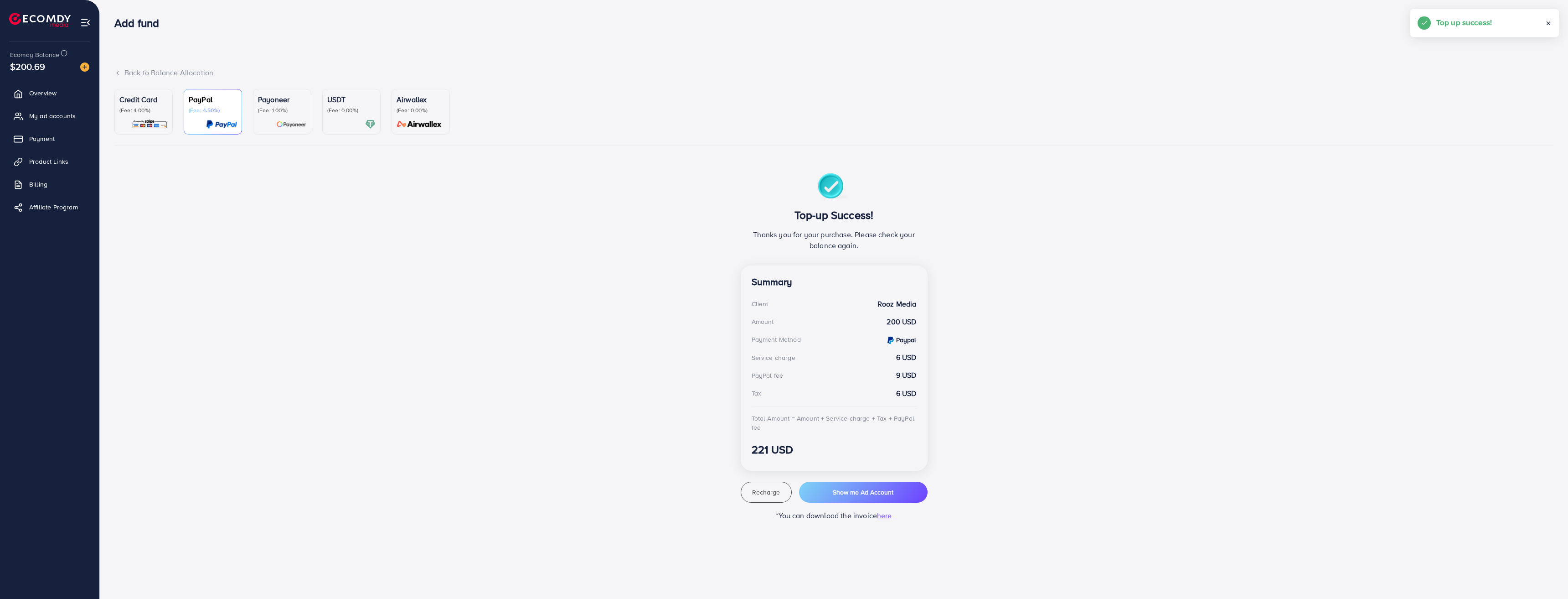
drag, startPoint x: 589, startPoint y: 363, endPoint x: 602, endPoint y: 370, distance: 14.8
click at [589, 363] on div "Top-up fail! Your transaction cannot be completed with error: false Summary Amo…" at bounding box center [833, 347] width 1439 height 348
click at [54, 142] on span "Payment" at bounding box center [44, 138] width 26 height 9
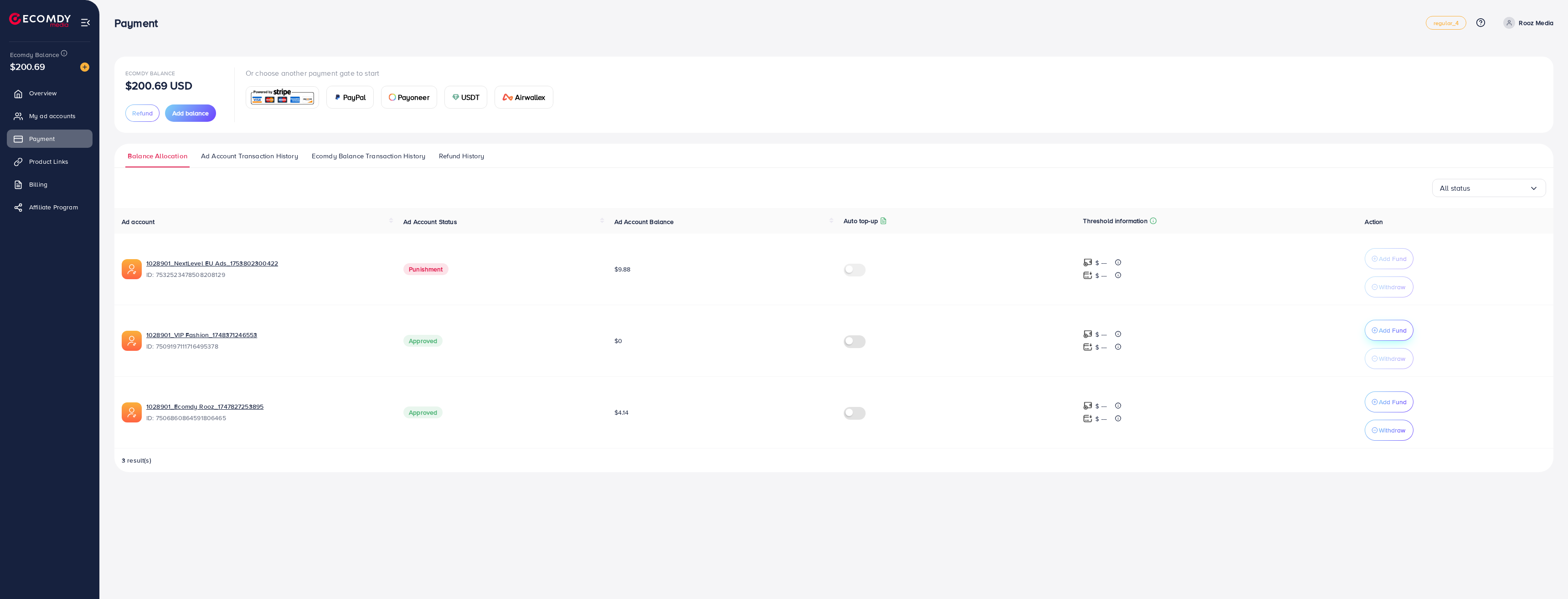
click at [1378, 324] on div "Add Fund" at bounding box center [1388, 330] width 35 height 11
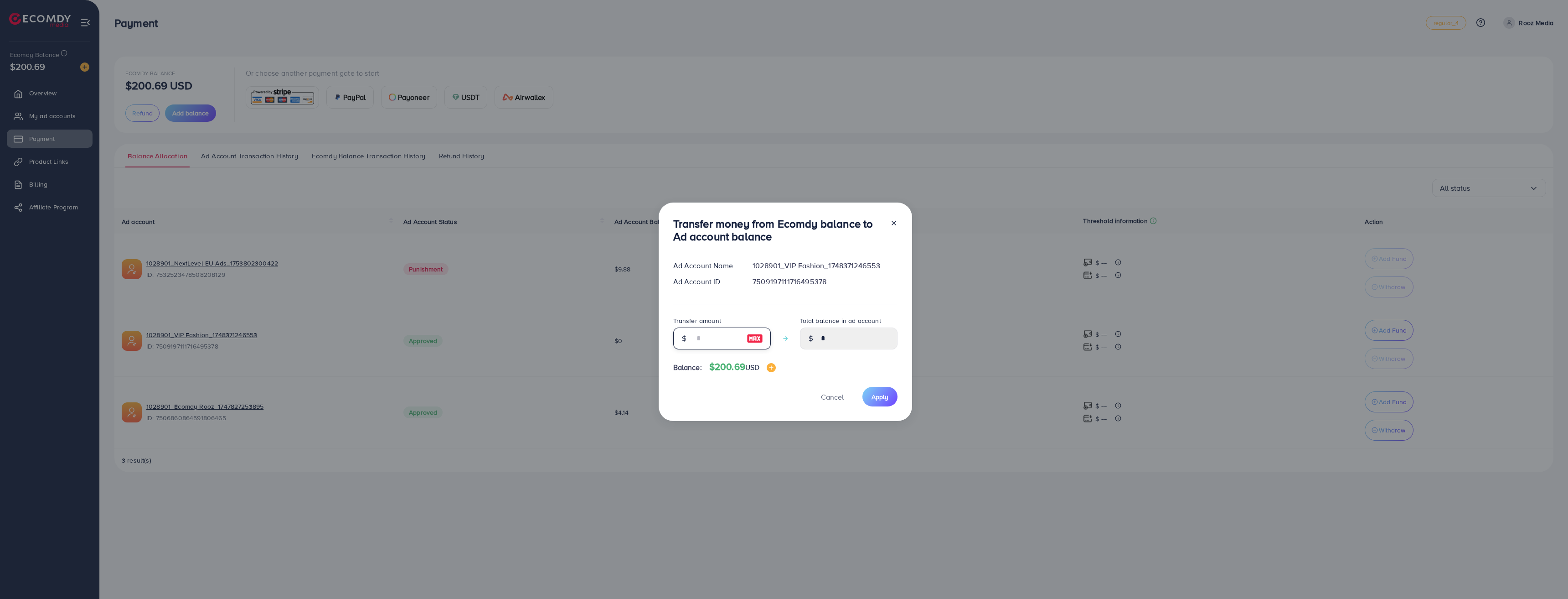
click at [712, 337] on input "number" at bounding box center [717, 338] width 46 height 22
type input "**"
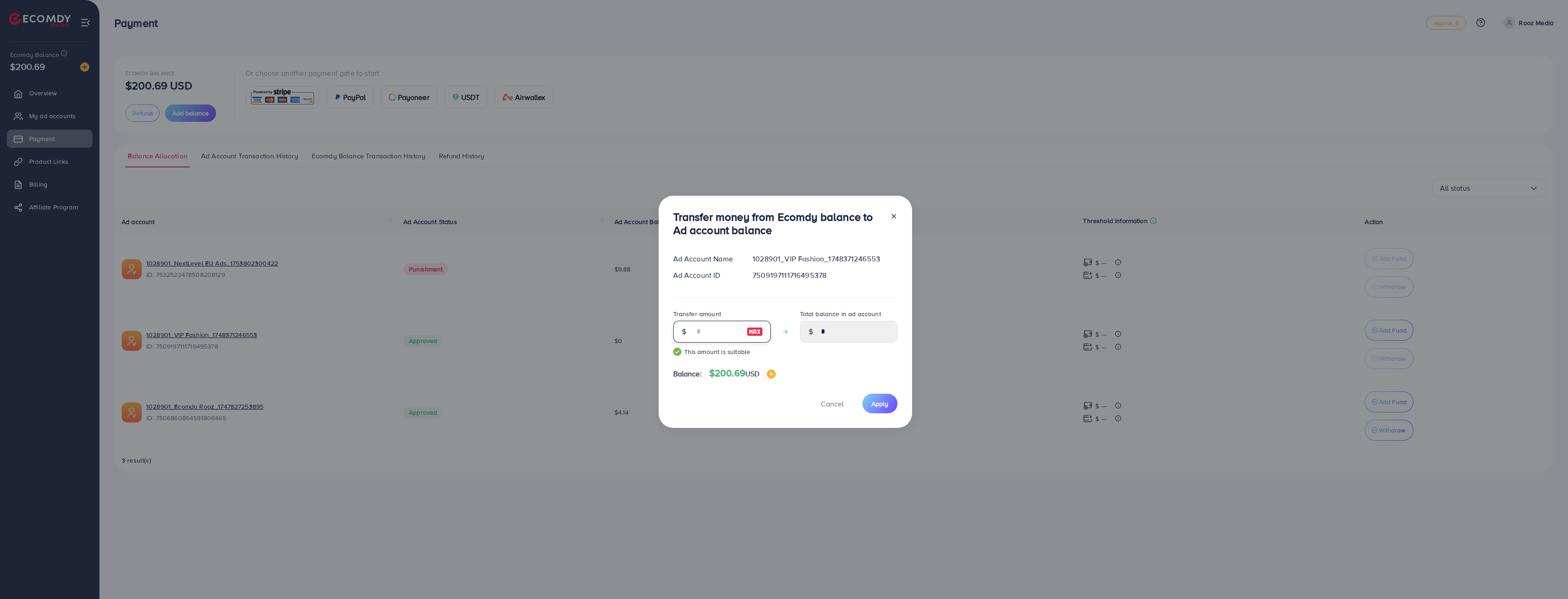
type input "*****"
type input "**"
click at [891, 402] on button "Apply" at bounding box center [879, 403] width 35 height 19
type input "*"
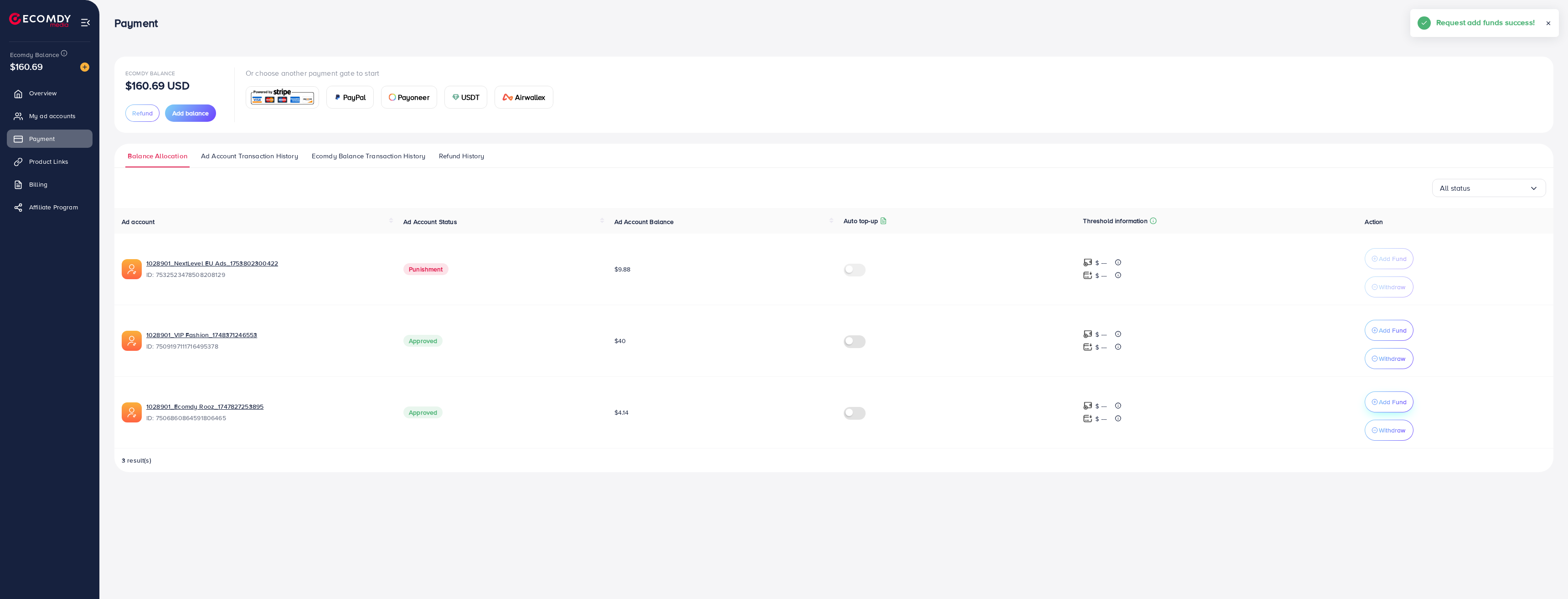
click at [1380, 336] on p "Add Fund" at bounding box center [1393, 330] width 28 height 11
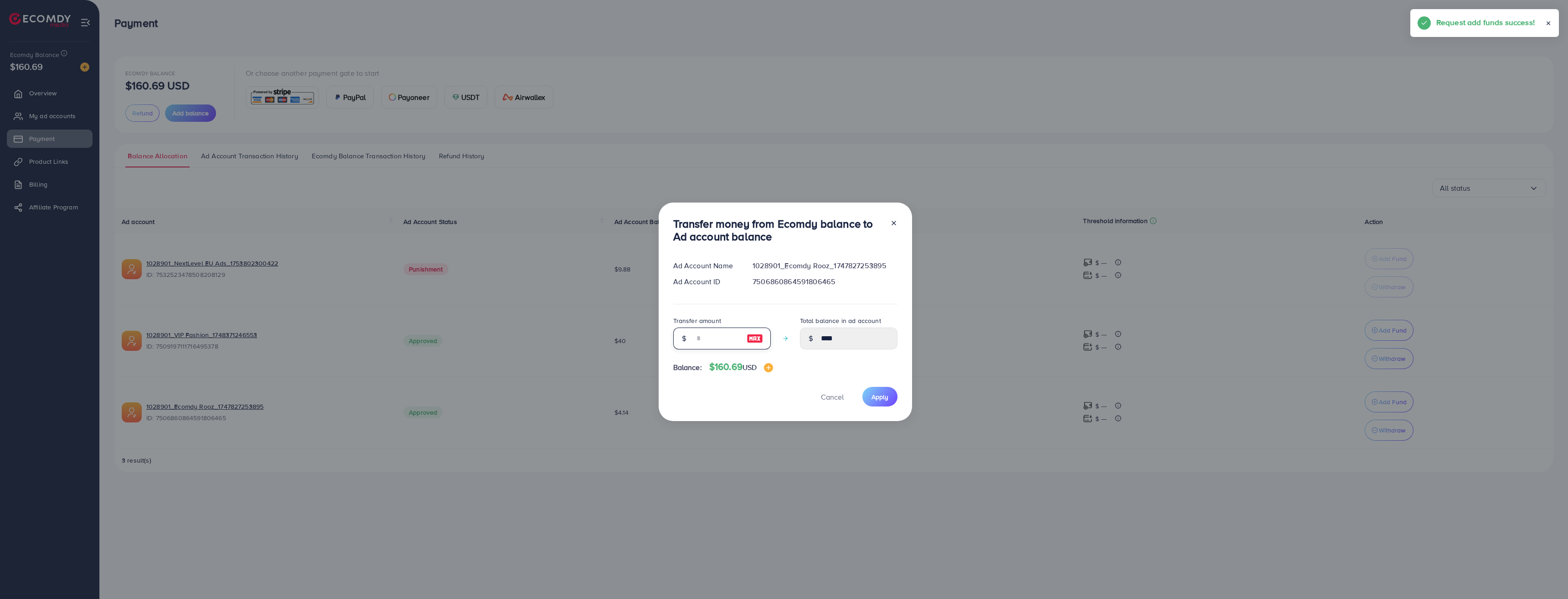
click at [707, 336] on input "number" at bounding box center [717, 338] width 46 height 22
click at [754, 336] on img at bounding box center [754, 338] width 16 height 11
type input "***"
type input "******"
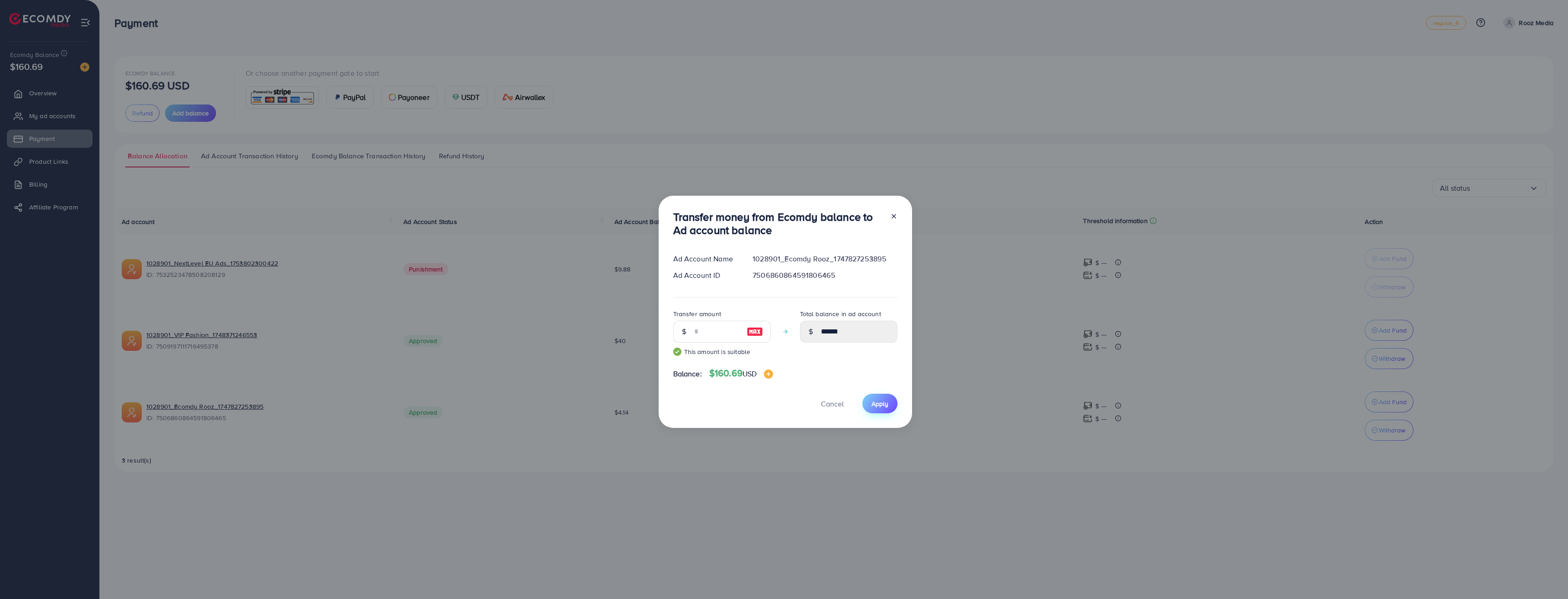
click at [868, 398] on button "Apply" at bounding box center [879, 403] width 35 height 19
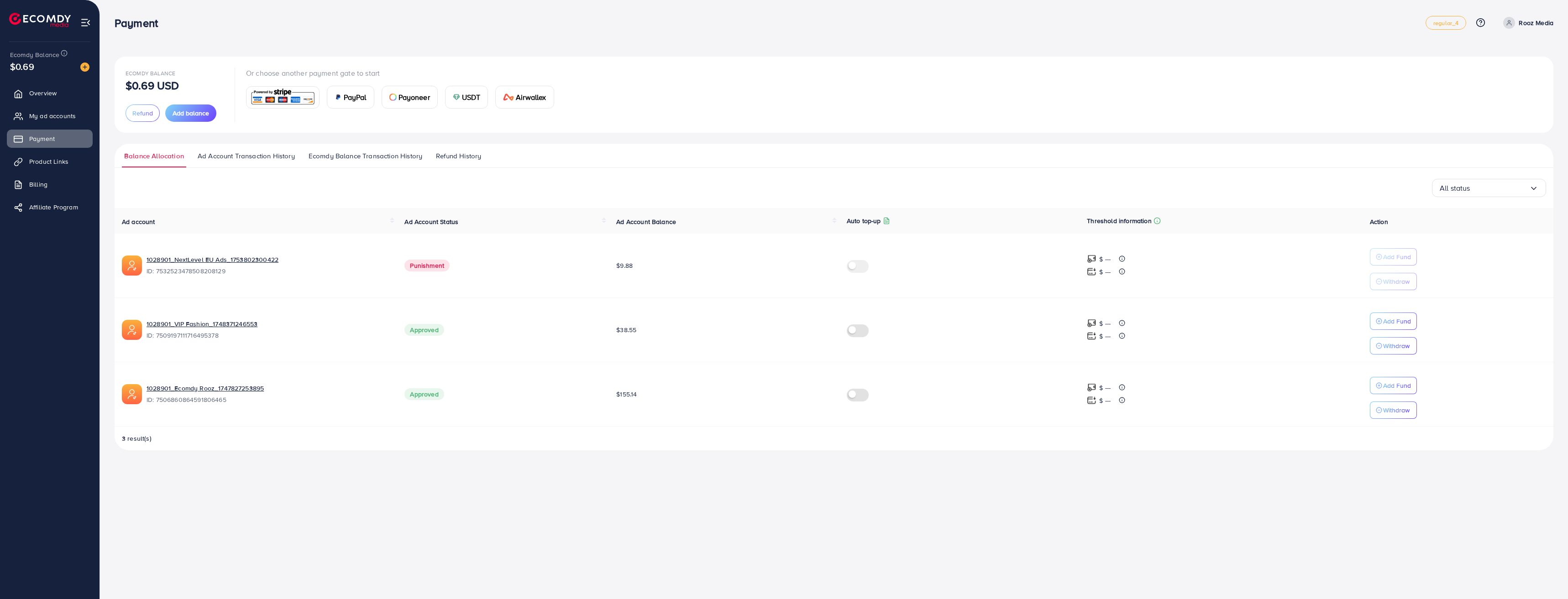
click at [237, 153] on span "Ad Account Transaction History" at bounding box center [246, 156] width 97 height 10
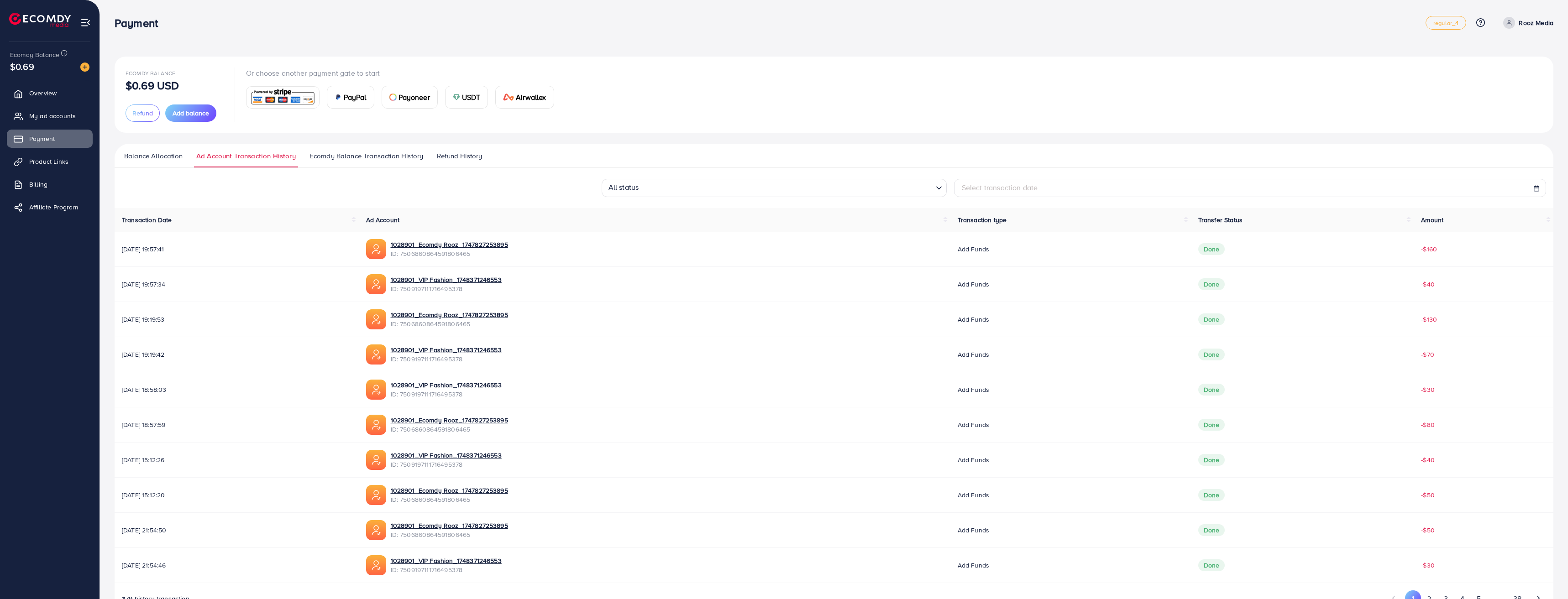
click at [327, 156] on span "Ecomdy Balance Transaction History" at bounding box center [367, 156] width 114 height 10
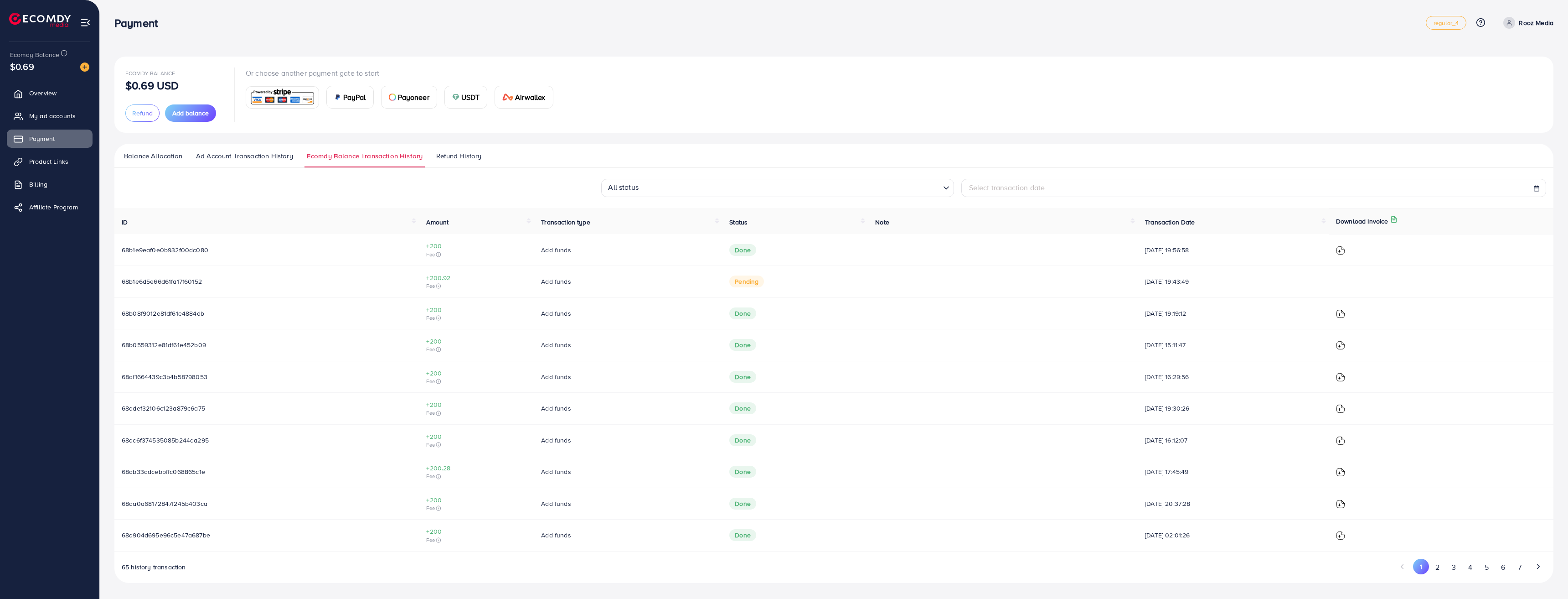
click at [729, 280] on span "pending" at bounding box center [746, 281] width 35 height 12
drag, startPoint x: 718, startPoint y: 286, endPoint x: 730, endPoint y: 283, distance: 12.4
click at [729, 286] on span "pending" at bounding box center [746, 281] width 35 height 12
click at [730, 283] on span "pending" at bounding box center [746, 281] width 35 height 12
click at [524, 277] on td "+200.92 Fee" at bounding box center [477, 281] width 115 height 32
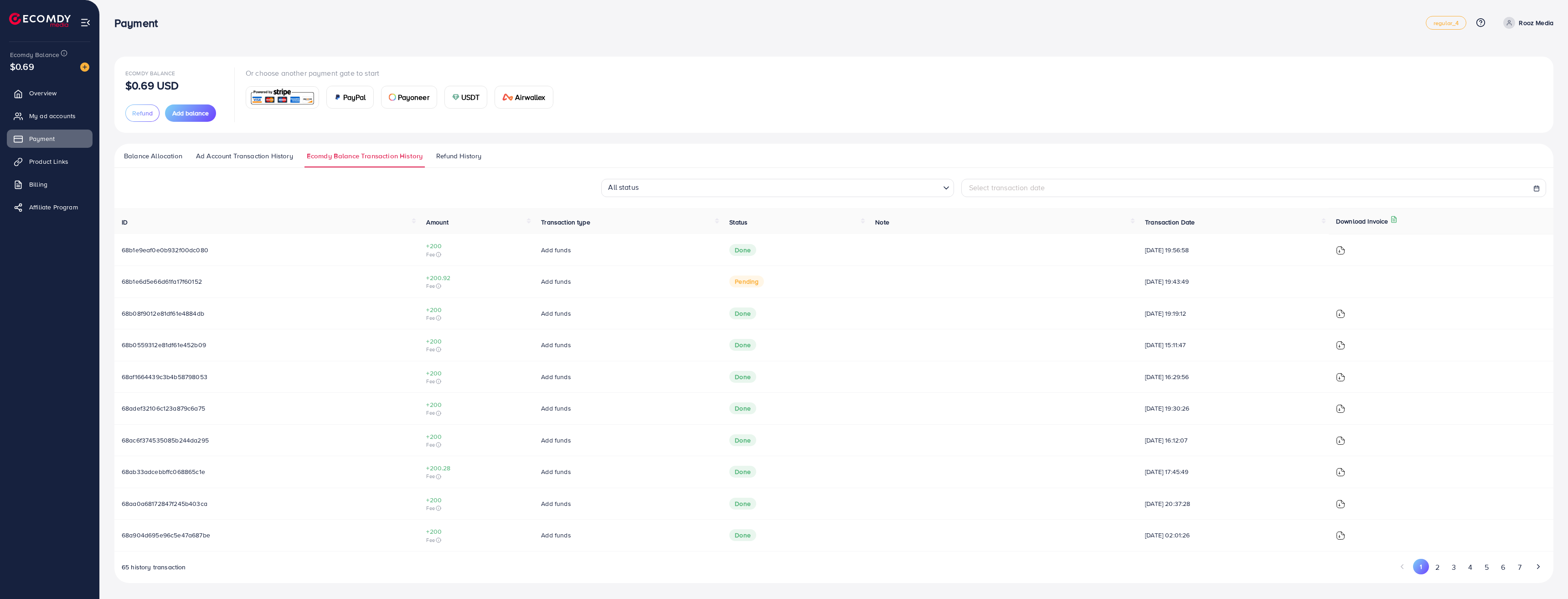
click at [541, 282] on span "Add funds" at bounding box center [556, 282] width 30 height 9
click at [431, 282] on span "Fee" at bounding box center [476, 285] width 100 height 7
click at [436, 286] on circle at bounding box center [438, 286] width 5 height 5
click at [471, 286] on span "Fee" at bounding box center [476, 285] width 100 height 7
